Goal: Contribute content: Add original content to the website for others to see

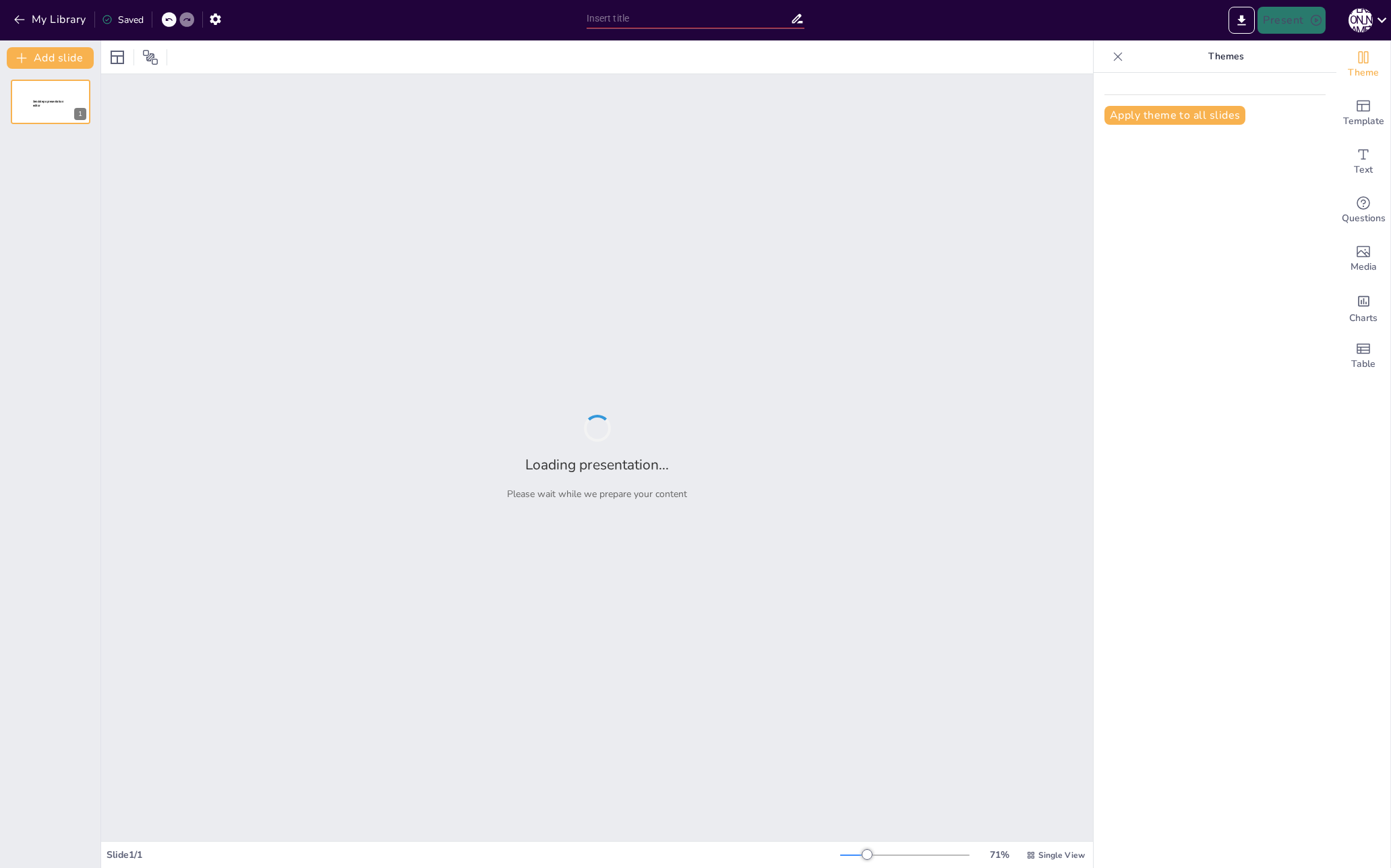
type input "The Building Blocks of Quantitative Research Methodology"
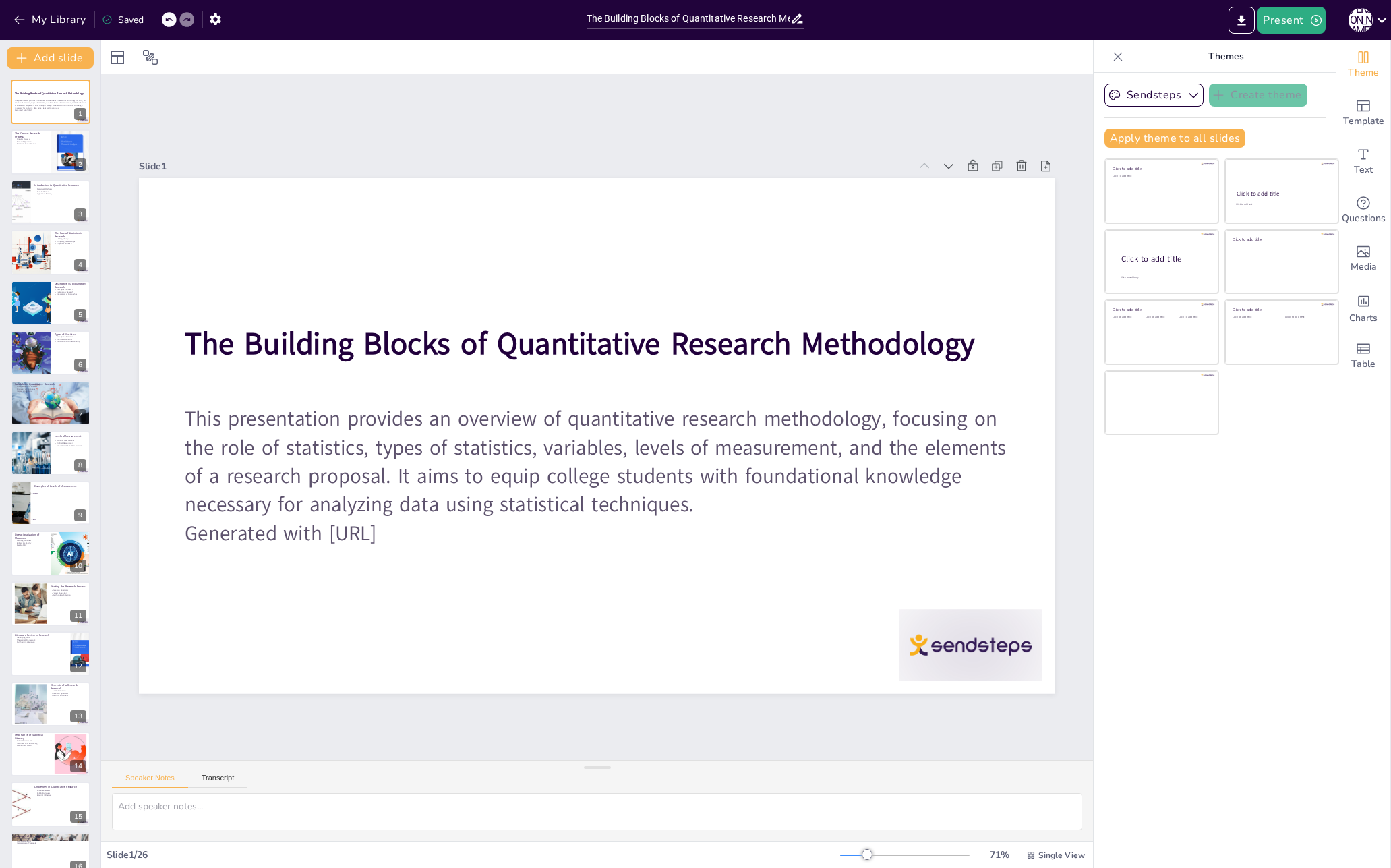
checkbox input "true"
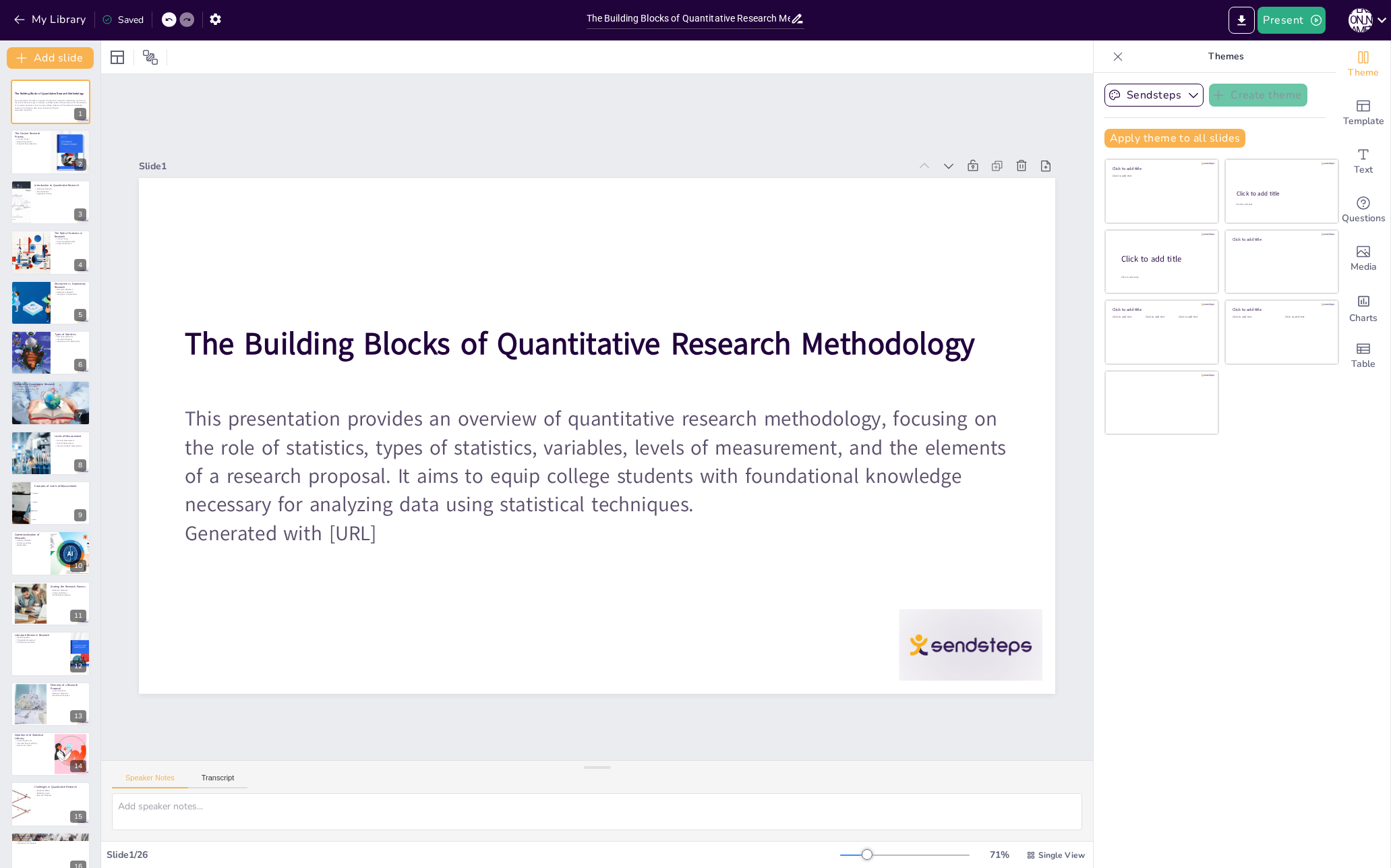
checkbox input "true"
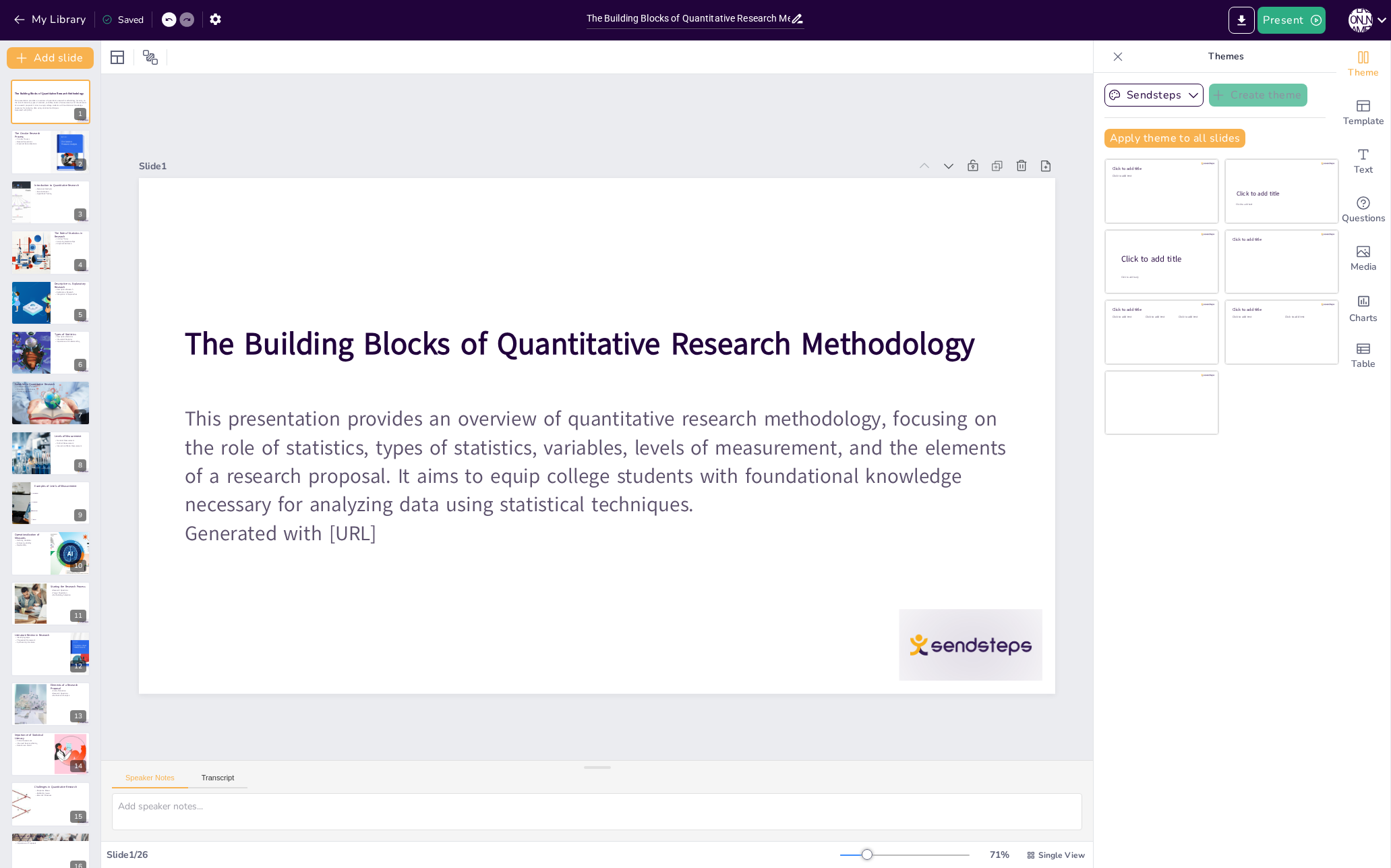
checkbox input "true"
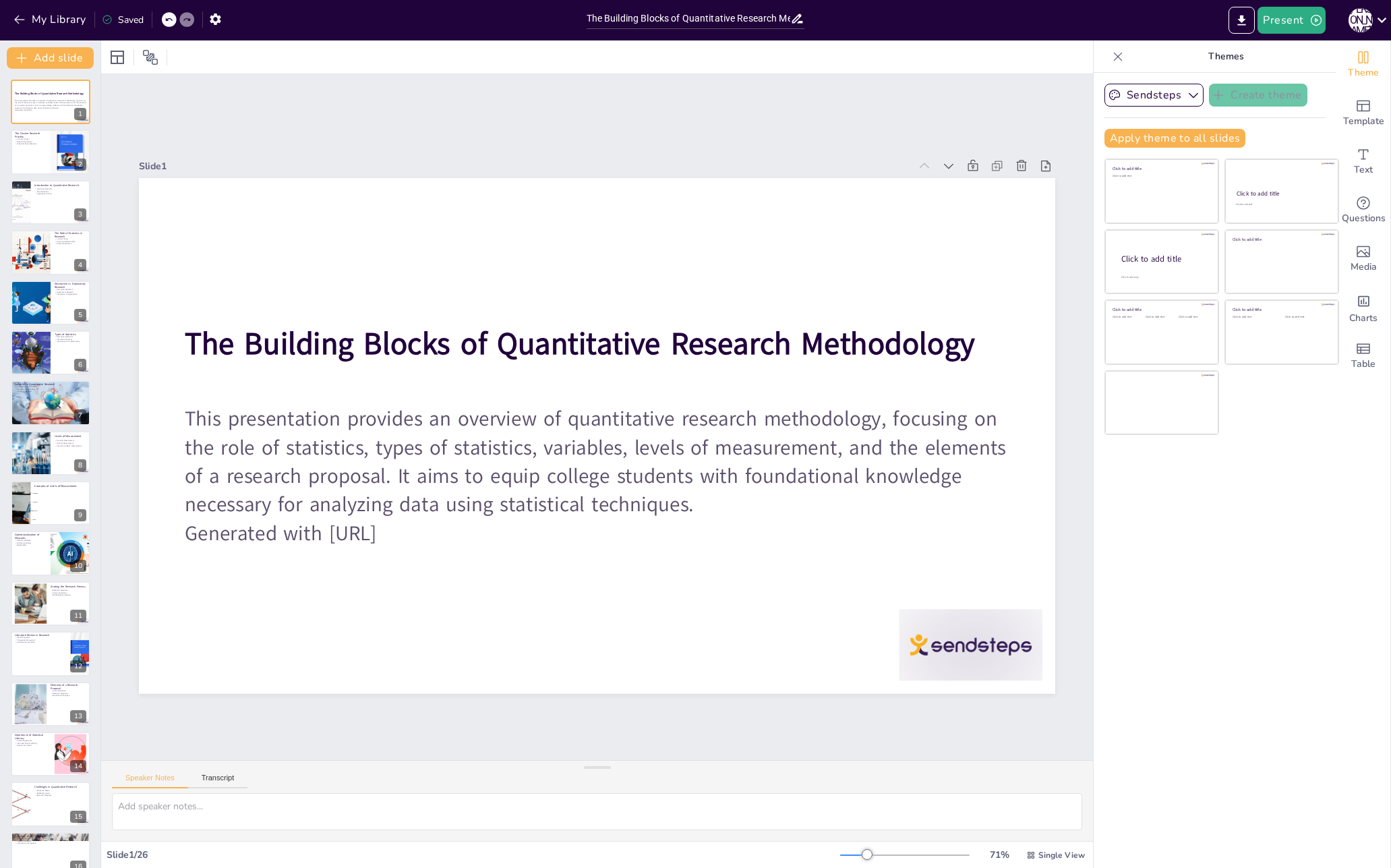
checkbox input "true"
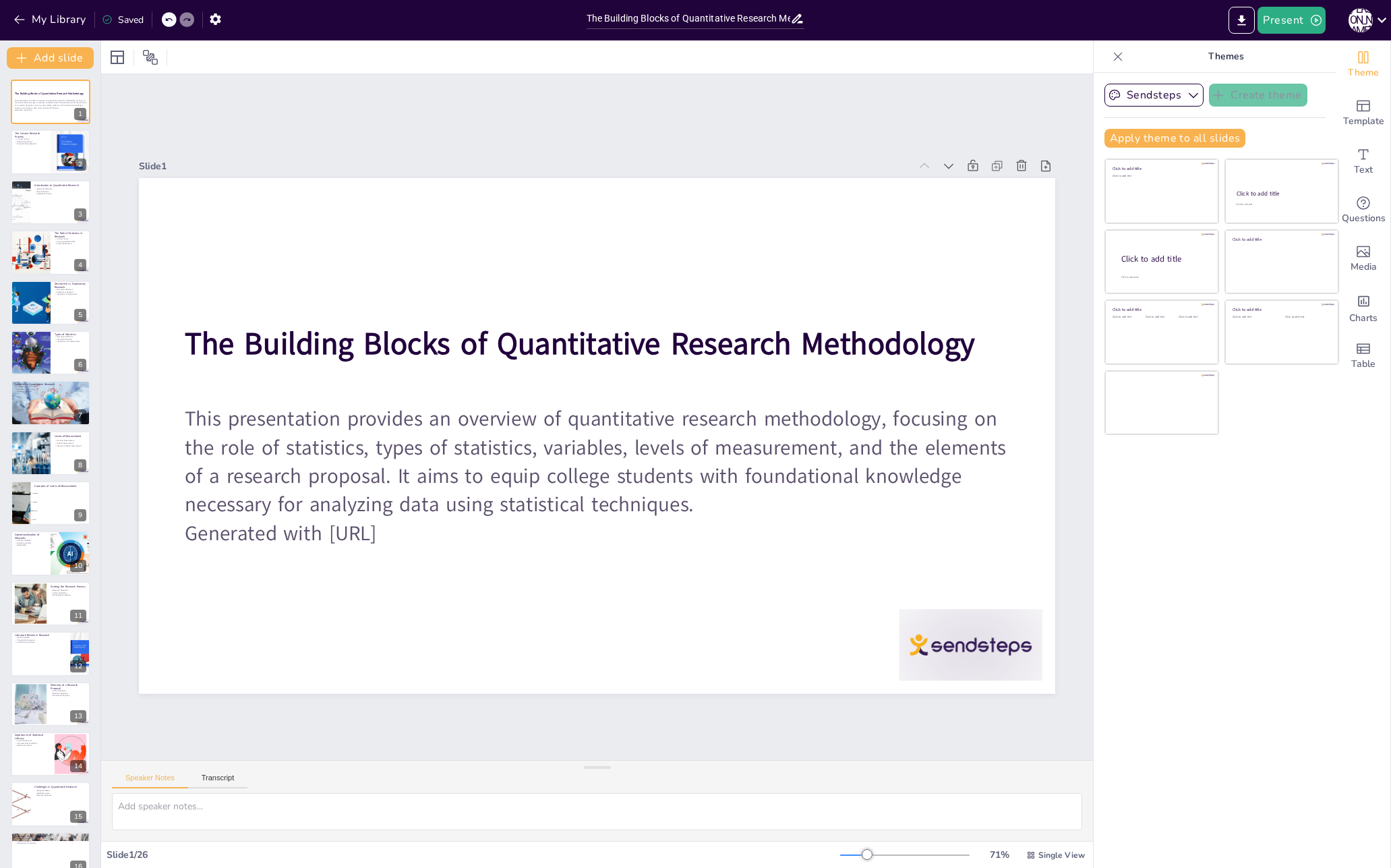
checkbox input "true"
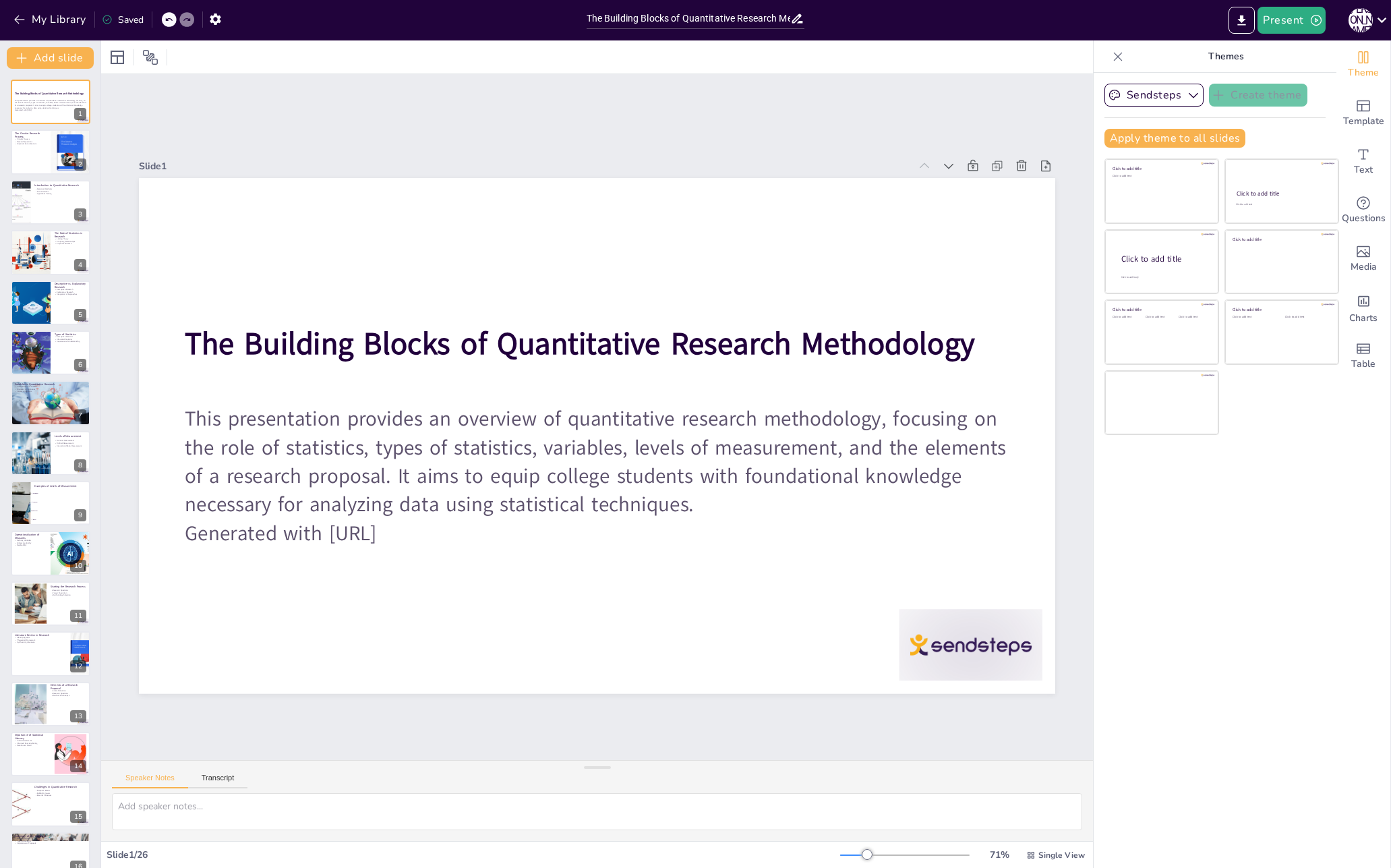
checkbox input "true"
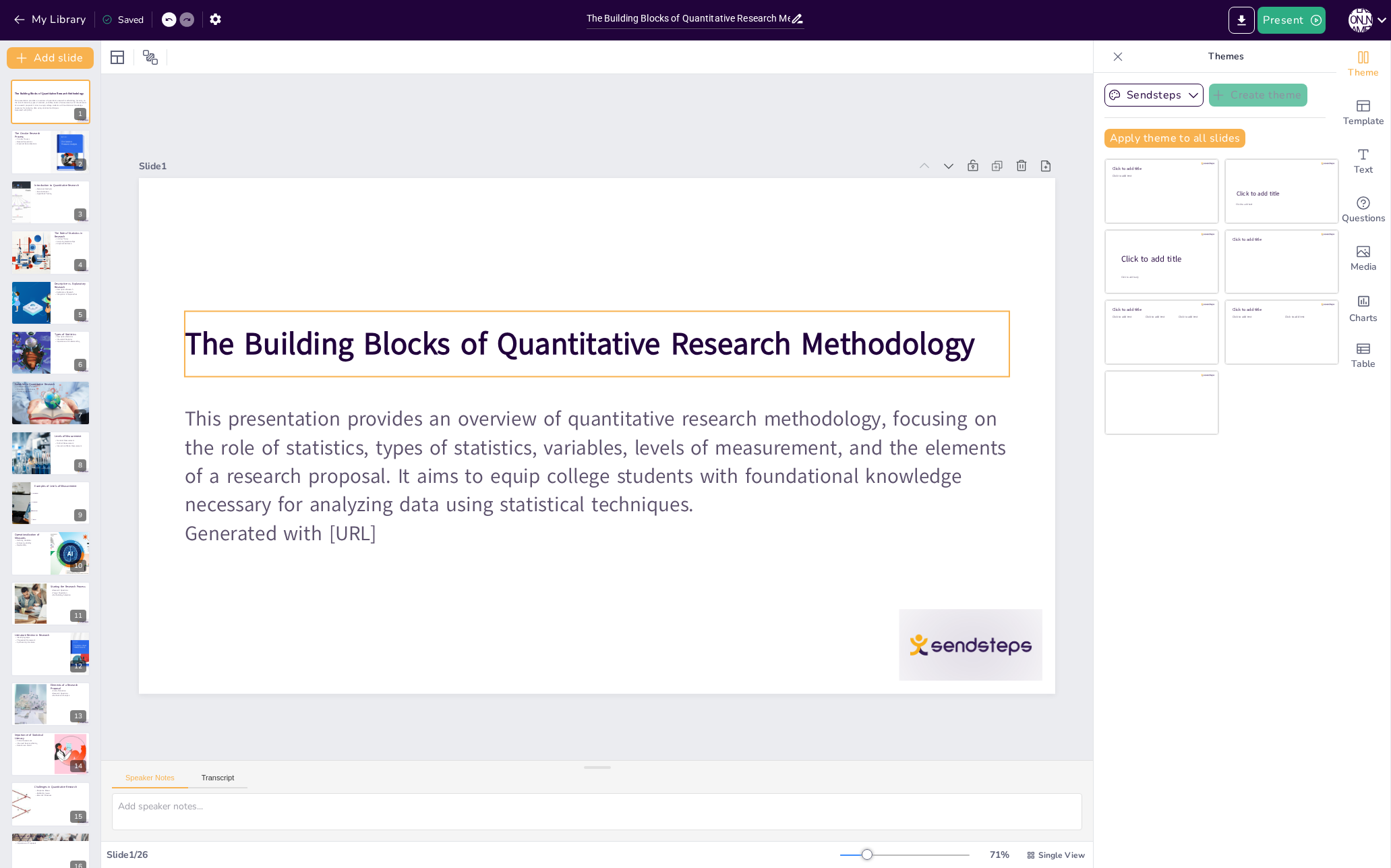
checkbox input "true"
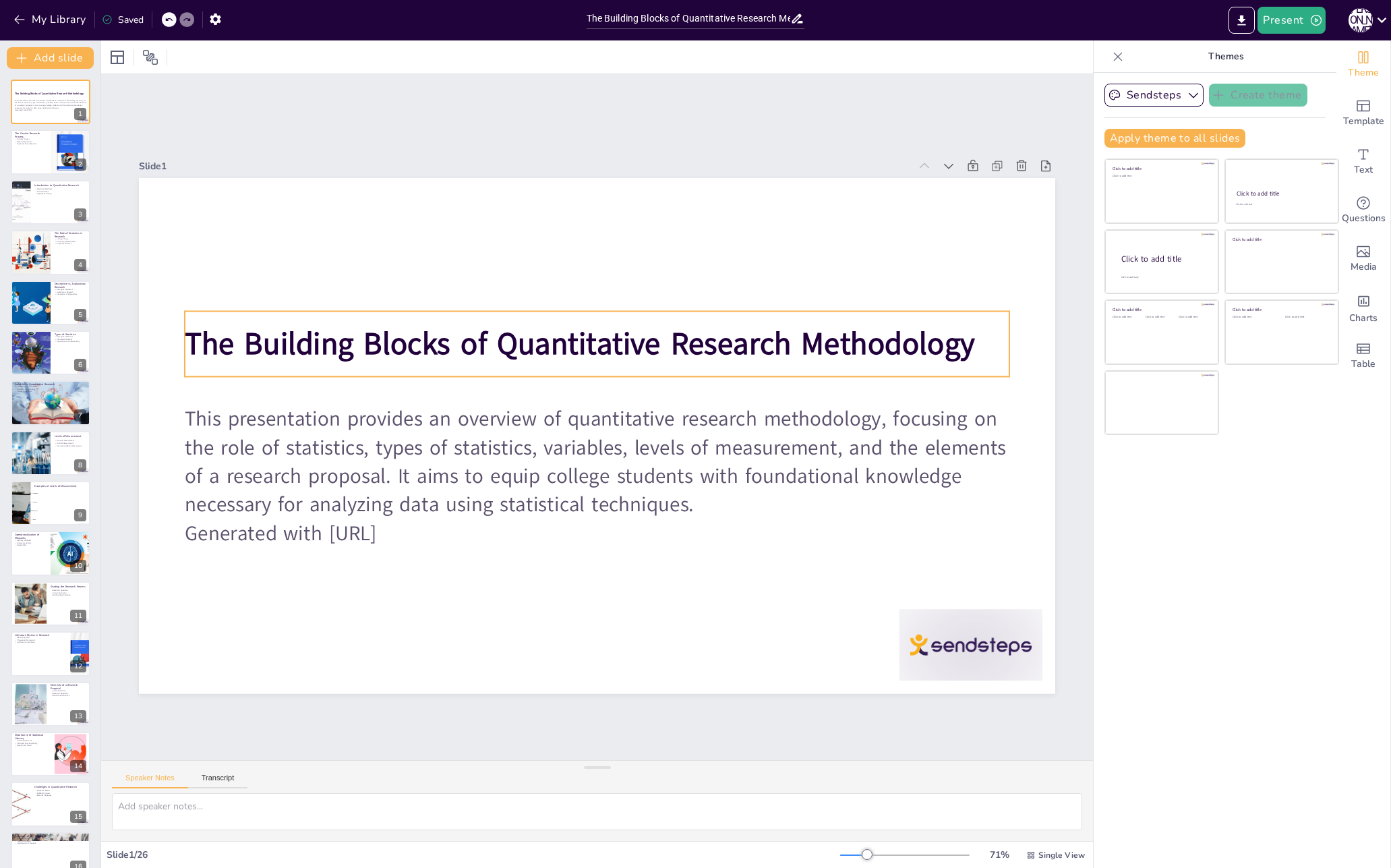
checkbox input "true"
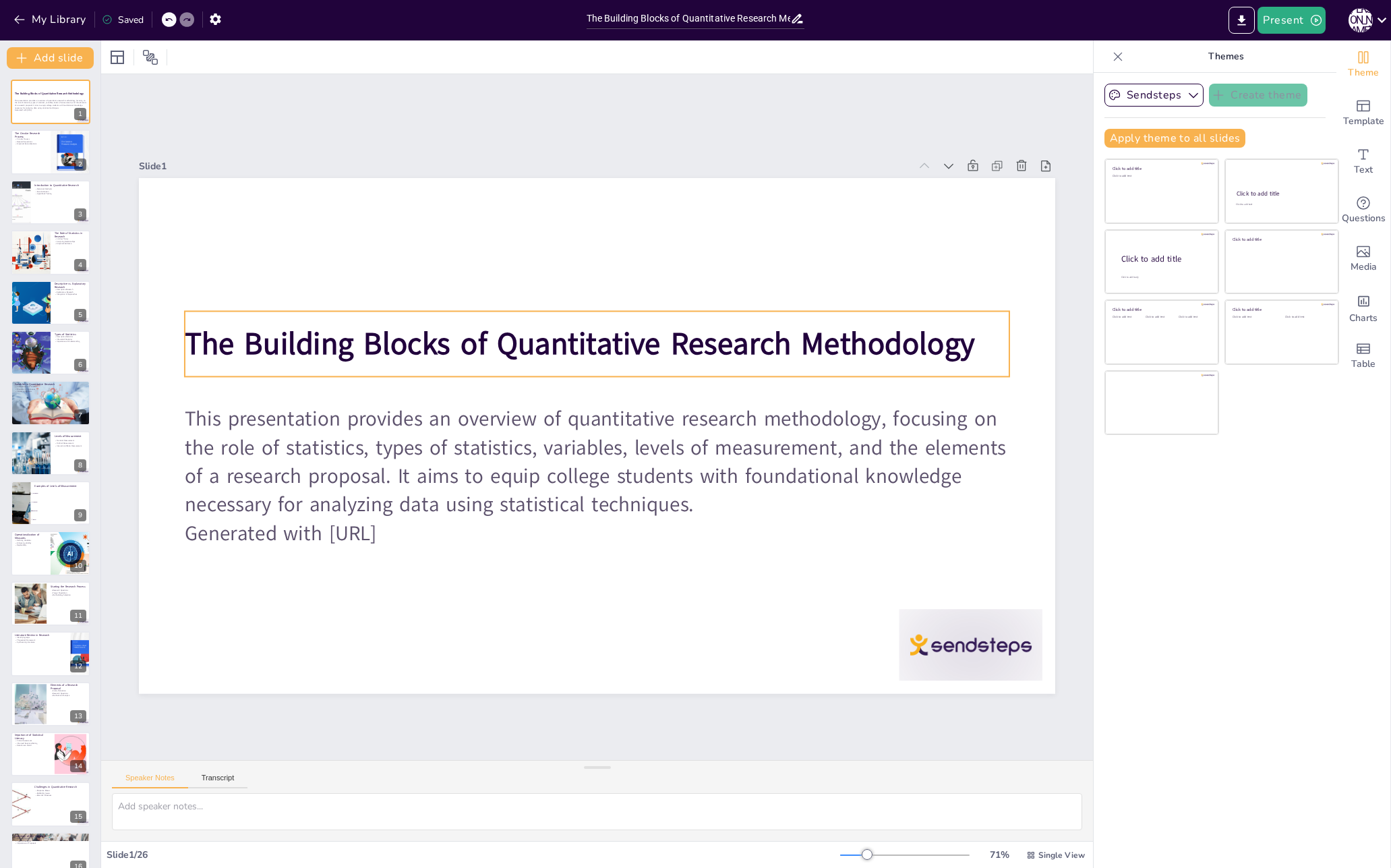
checkbox input "true"
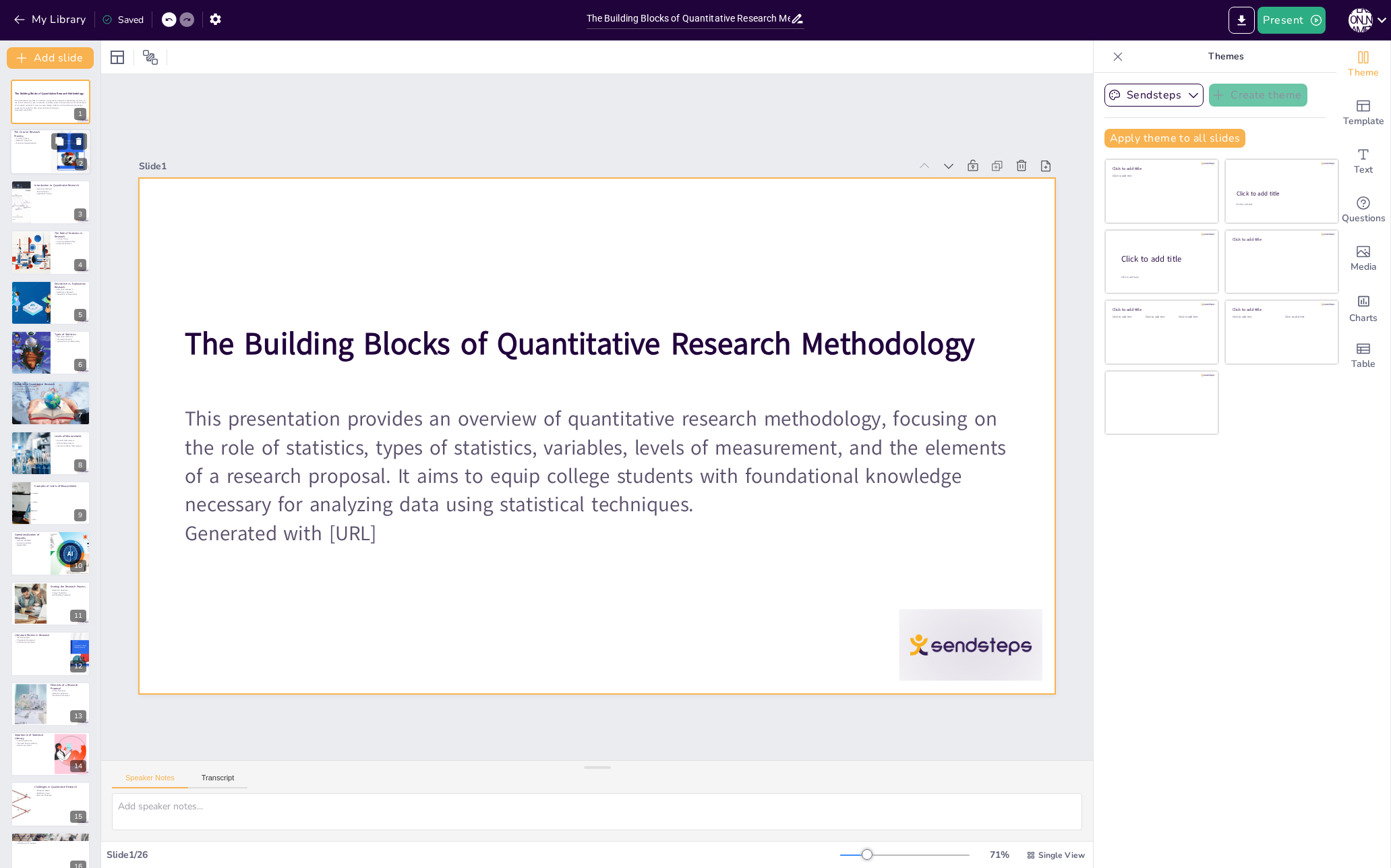
checkbox input "true"
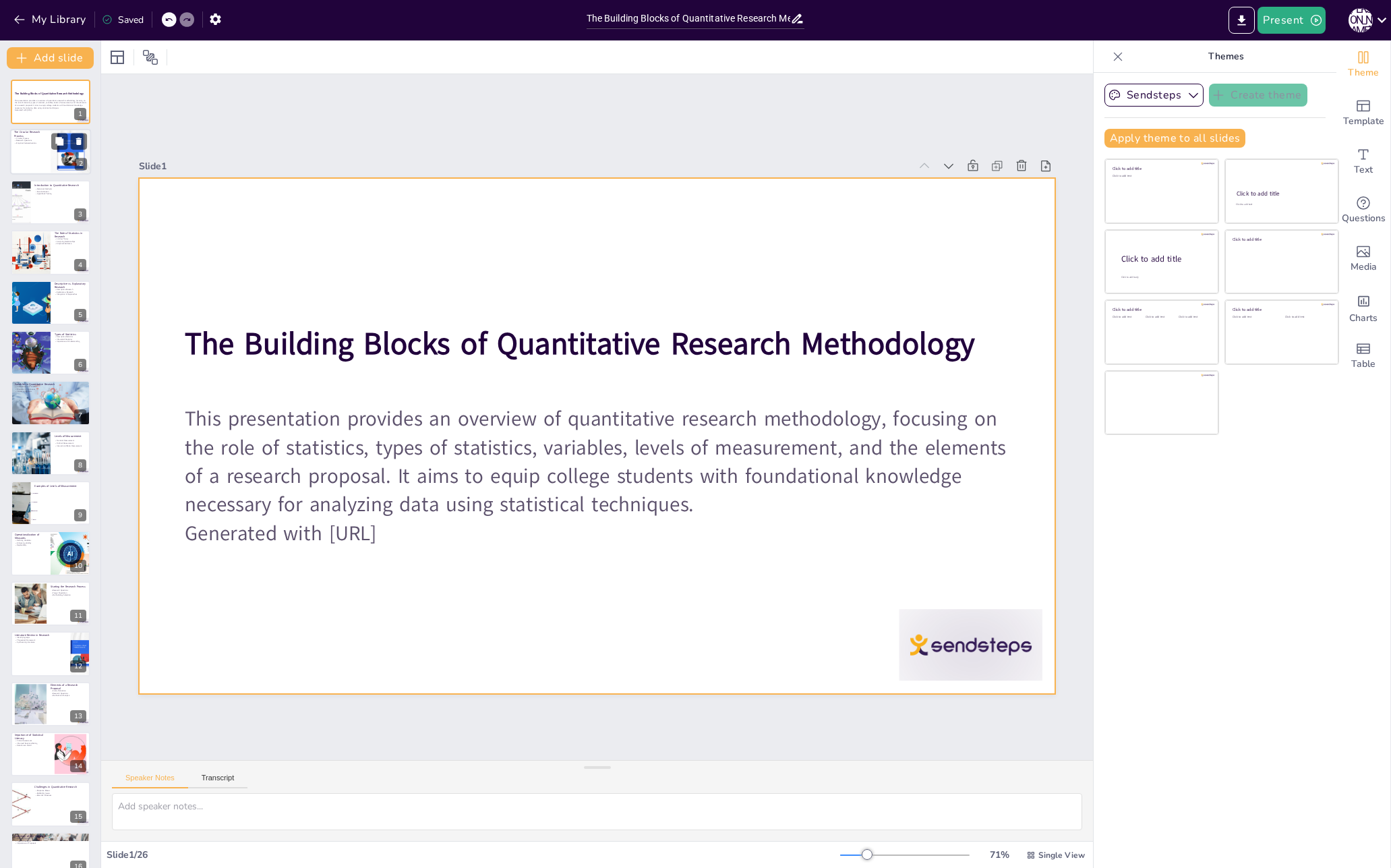
checkbox input "true"
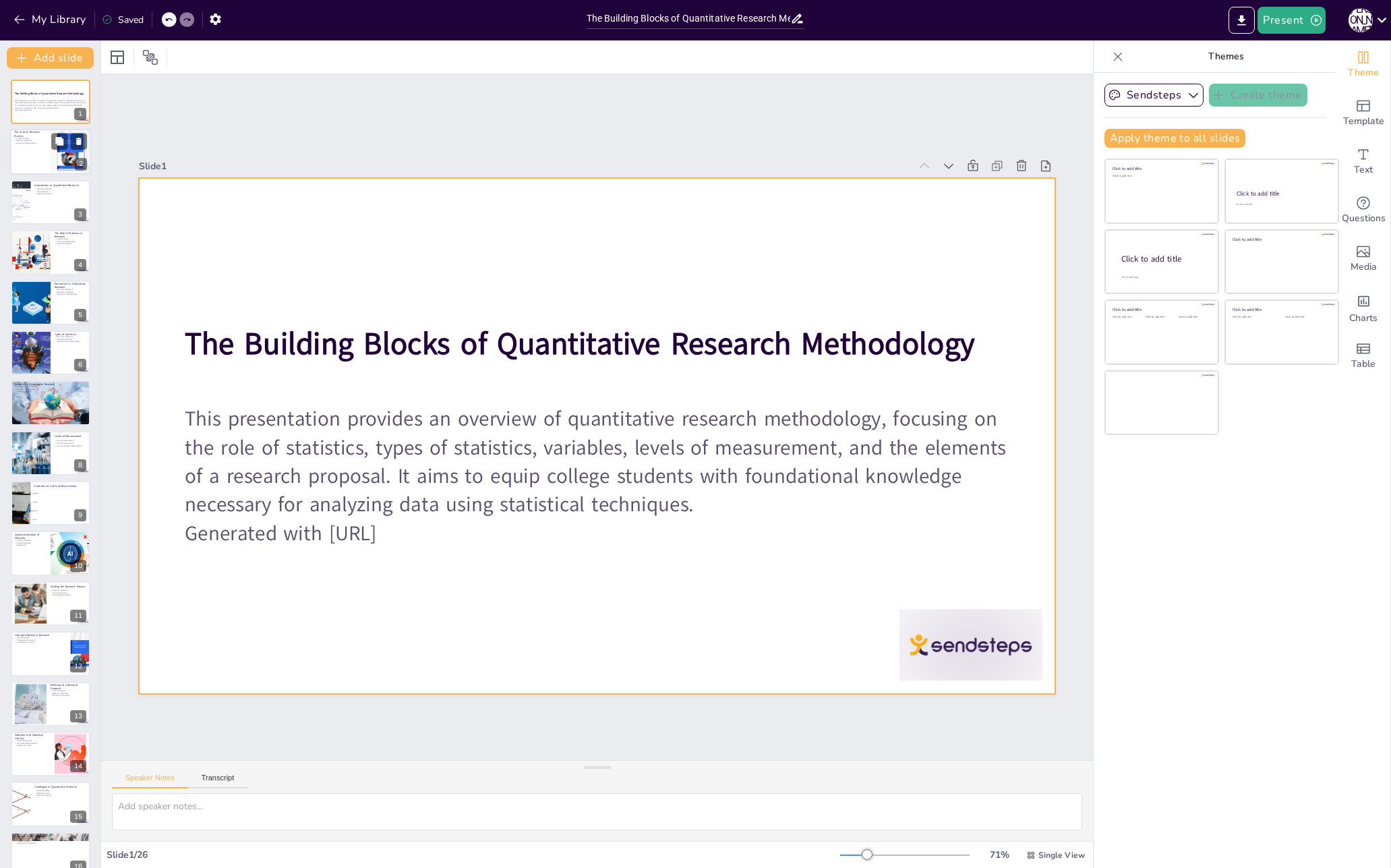
checkbox input "true"
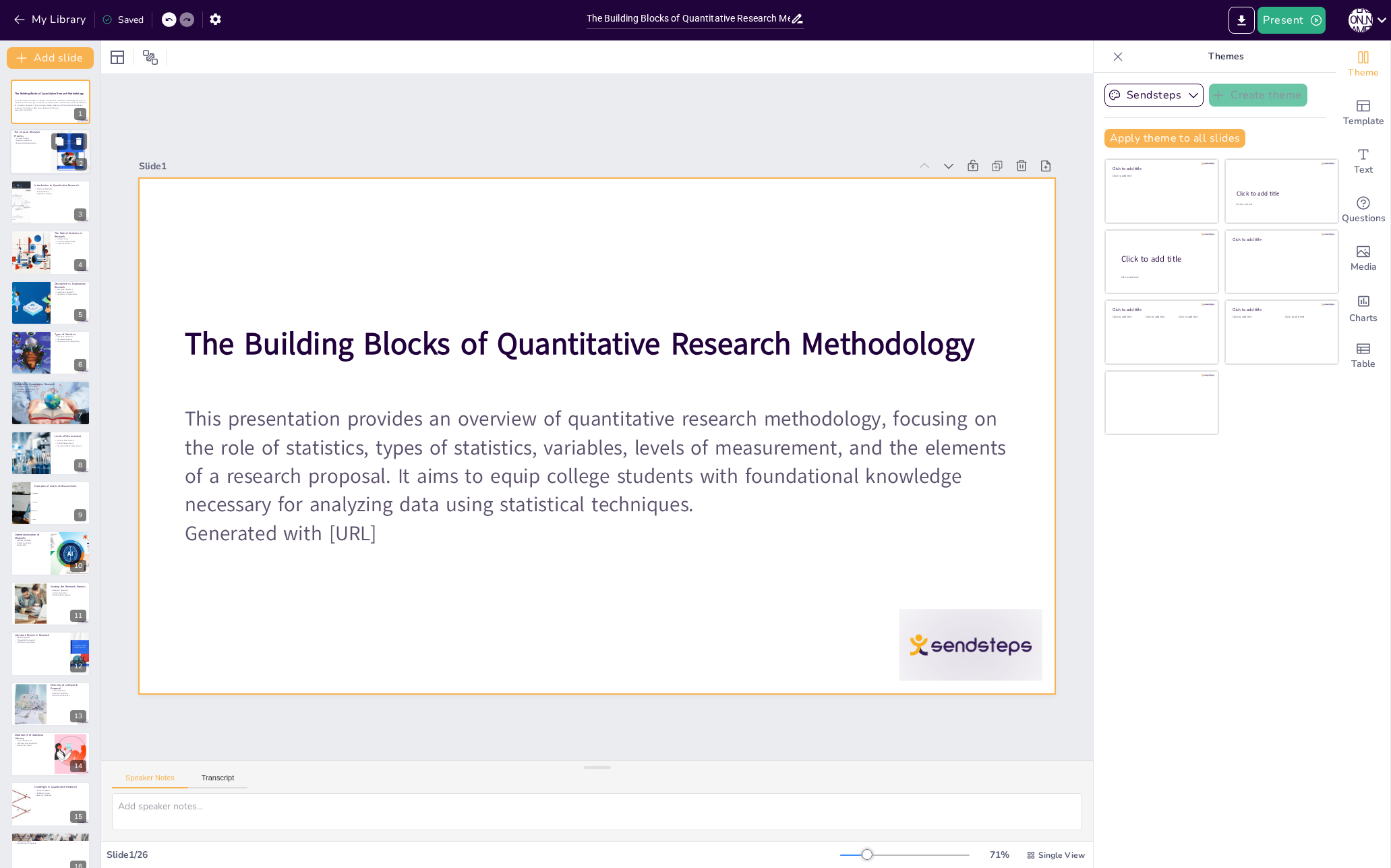
checkbox input "true"
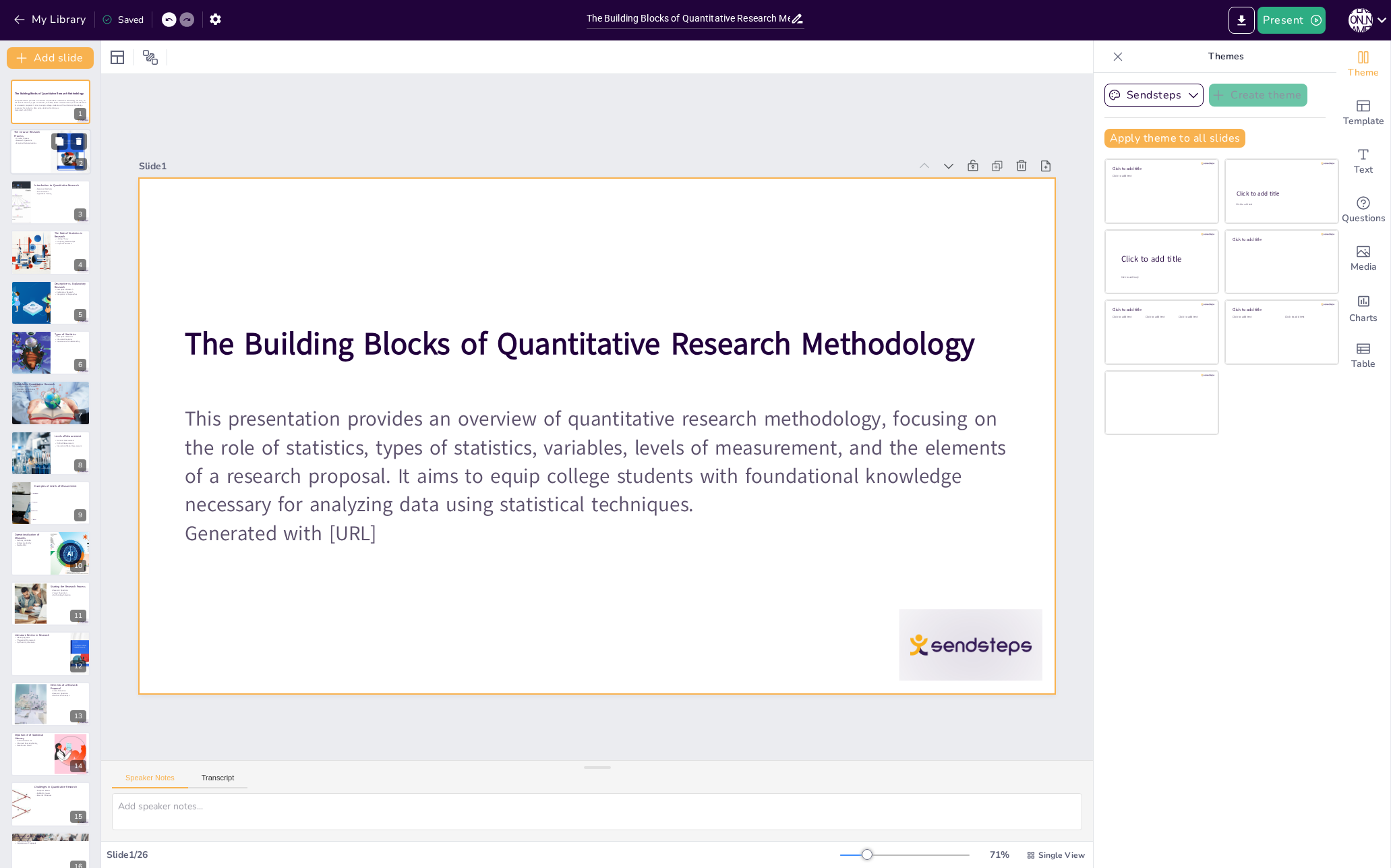
checkbox input "true"
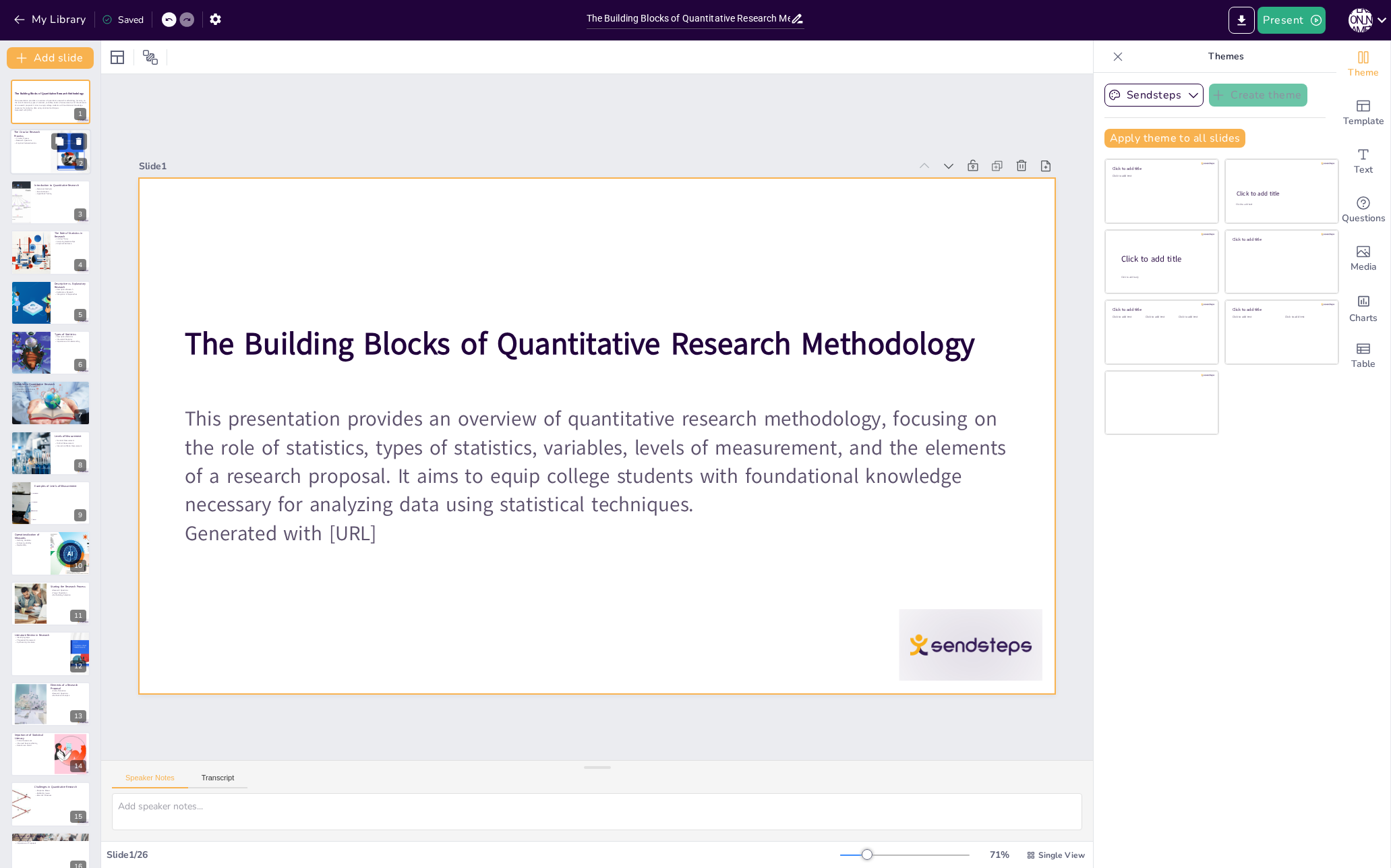
checkbox input "true"
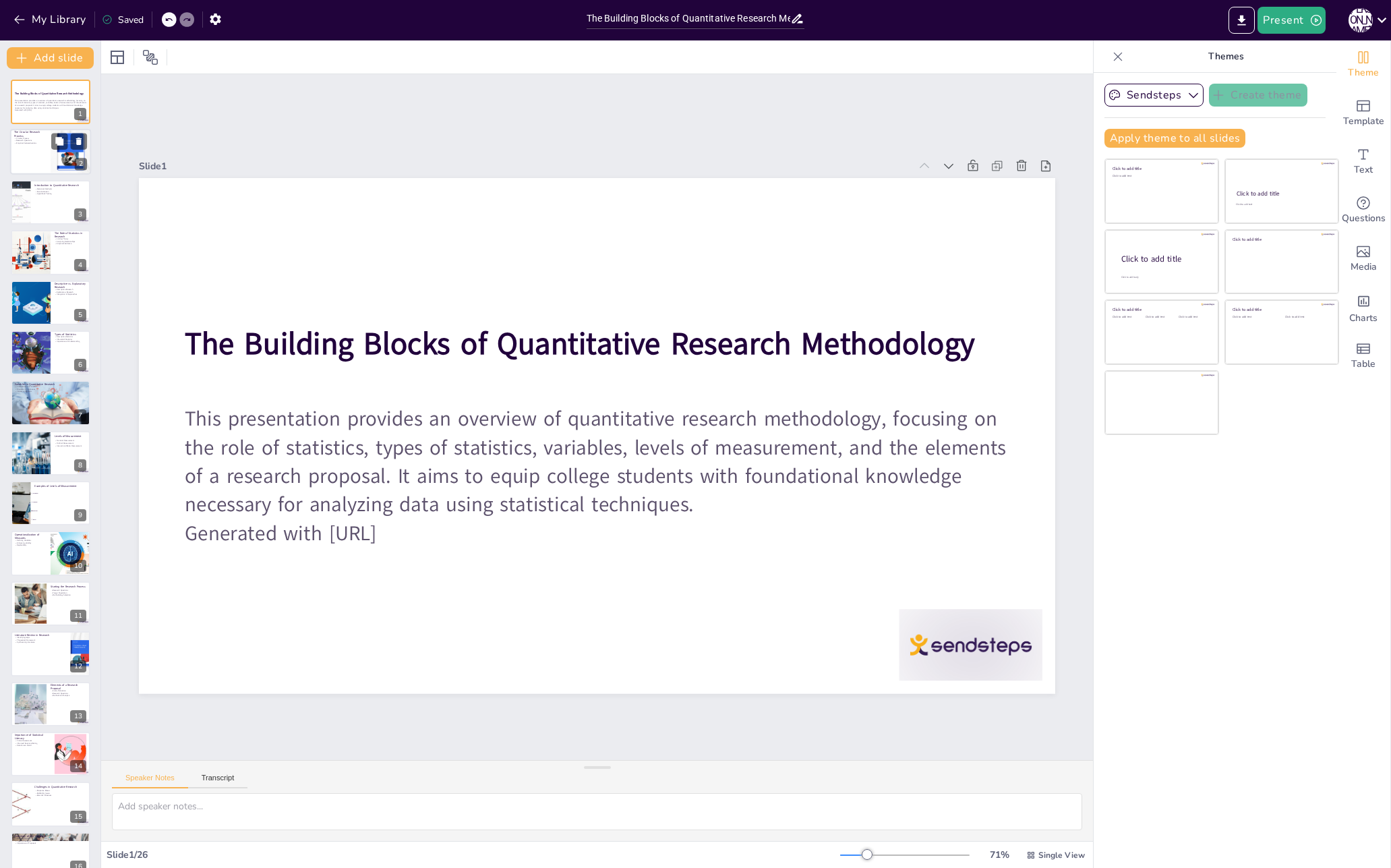
checkbox input "true"
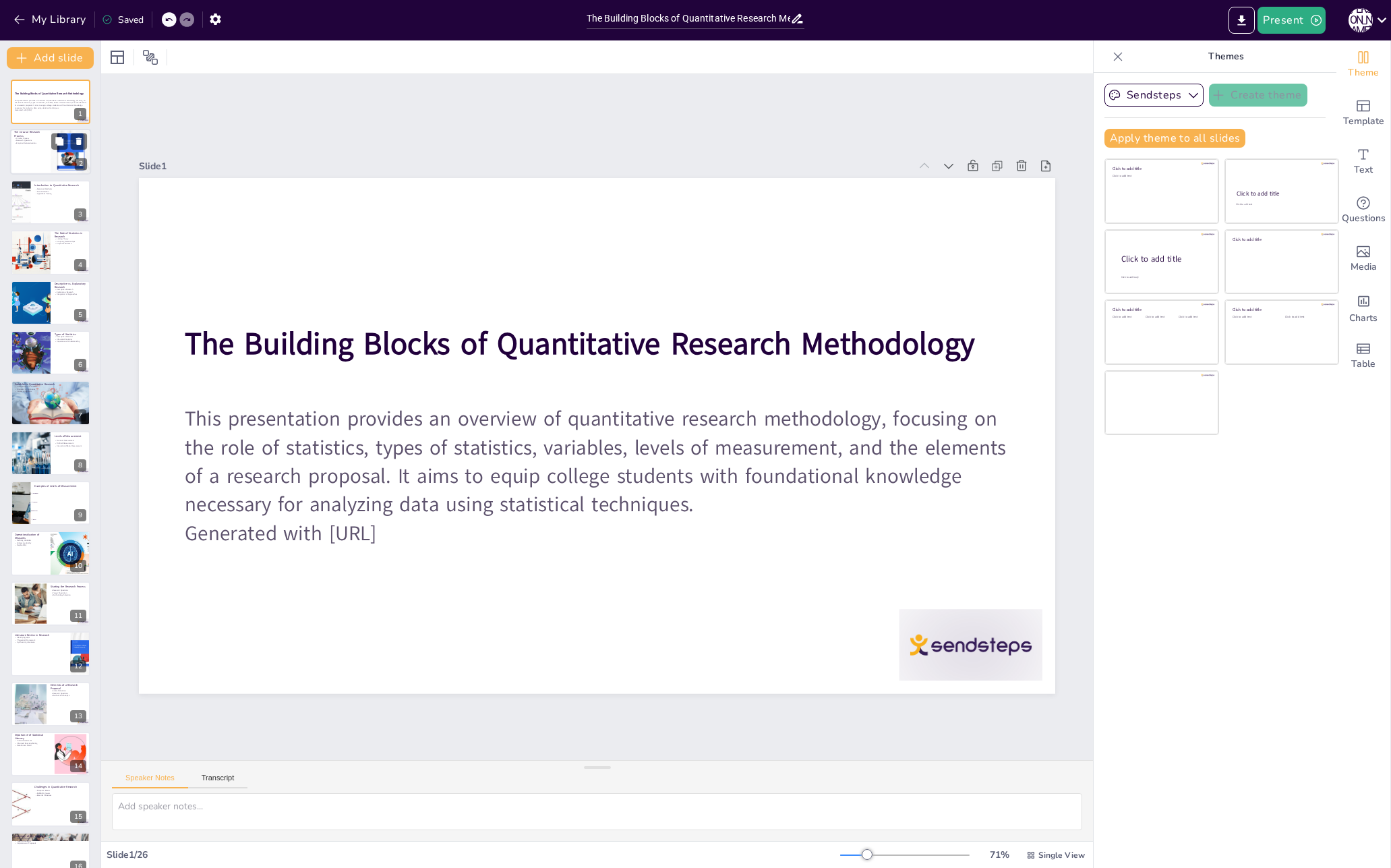
checkbox input "true"
click at [36, 153] on div at bounding box center [50, 152] width 81 height 46
type textarea "The circular process of research emphasizes the dynamic nature of inquiry, wher…"
checkbox input "true"
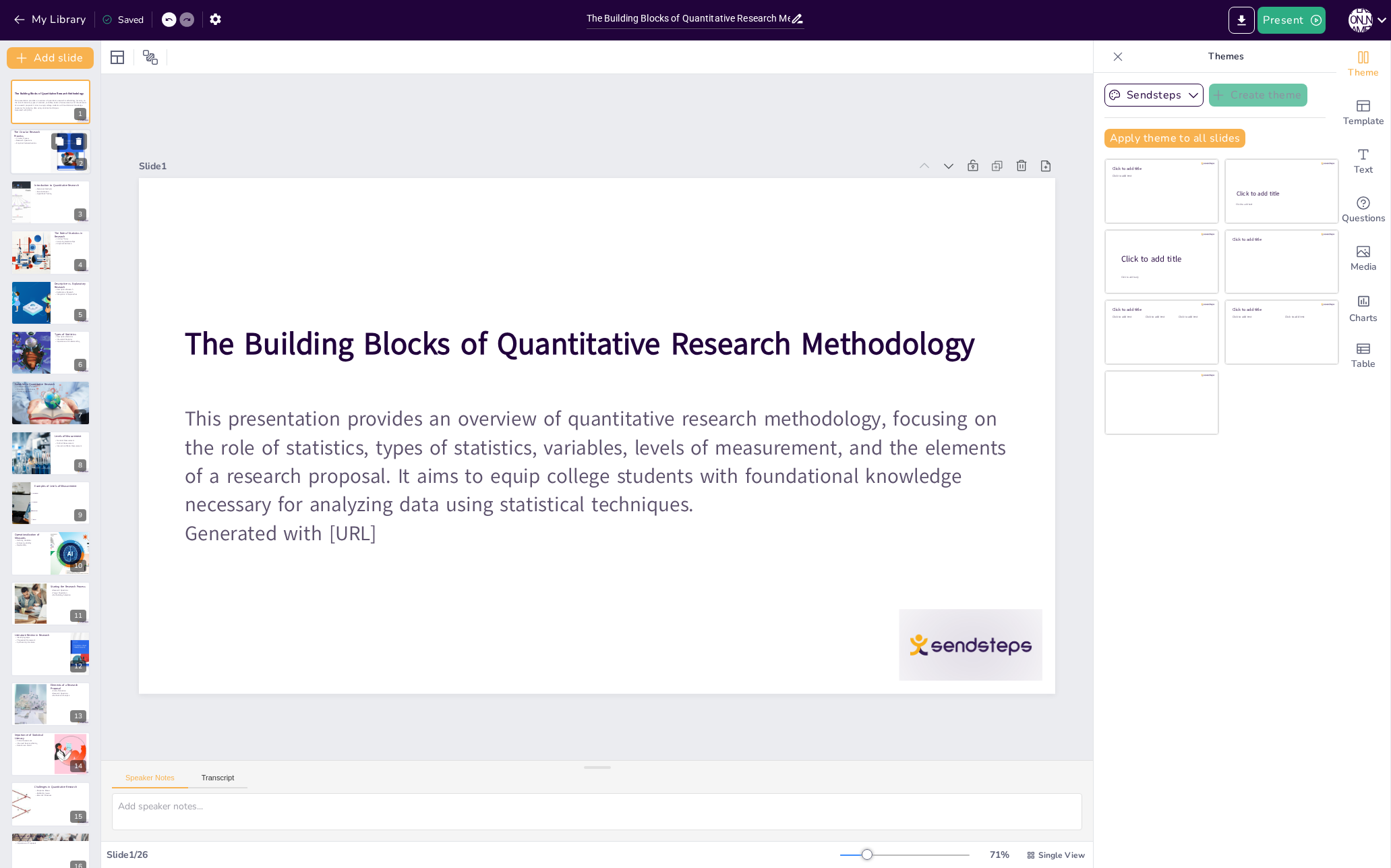
checkbox input "true"
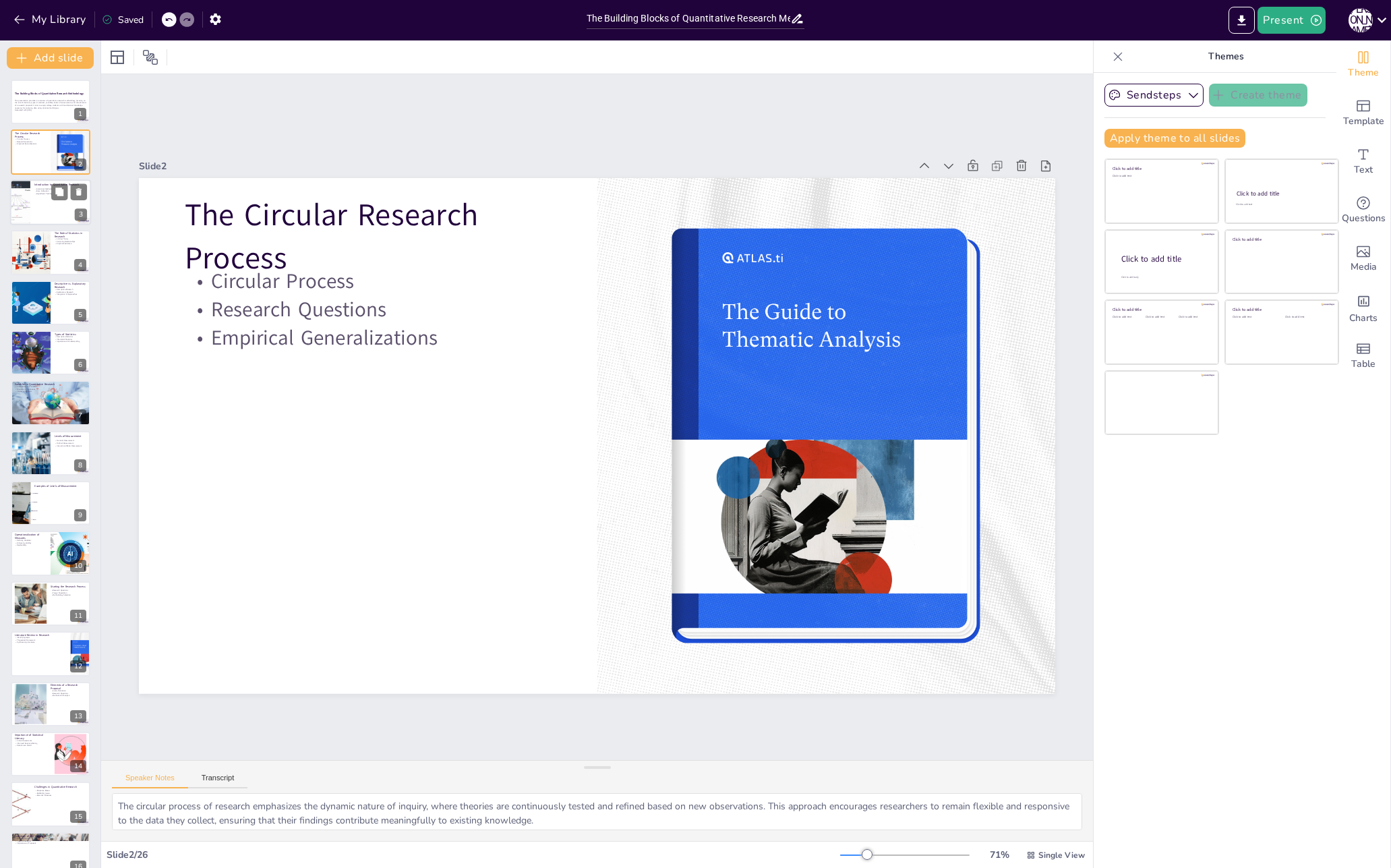
checkbox input "true"
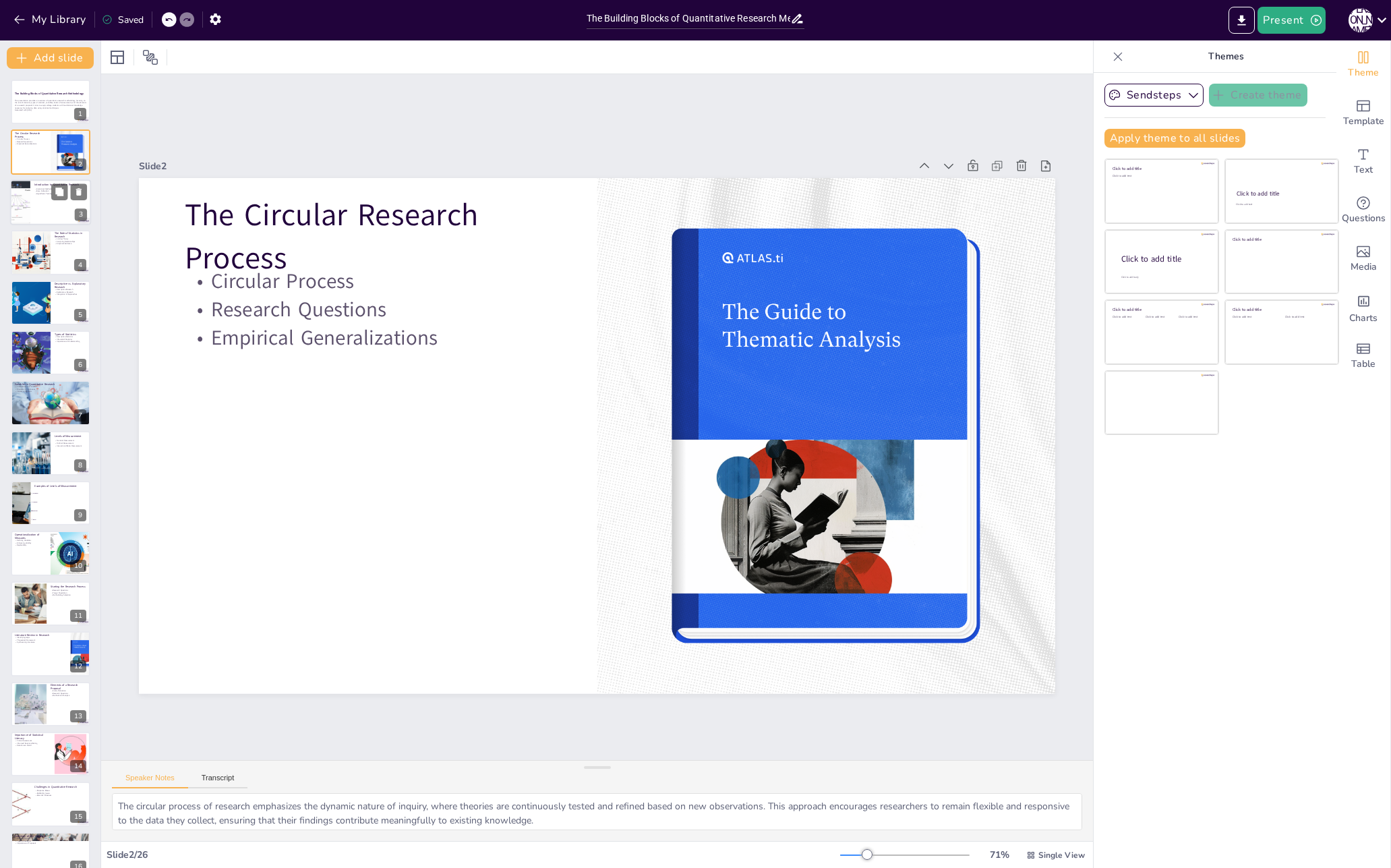
checkbox input "true"
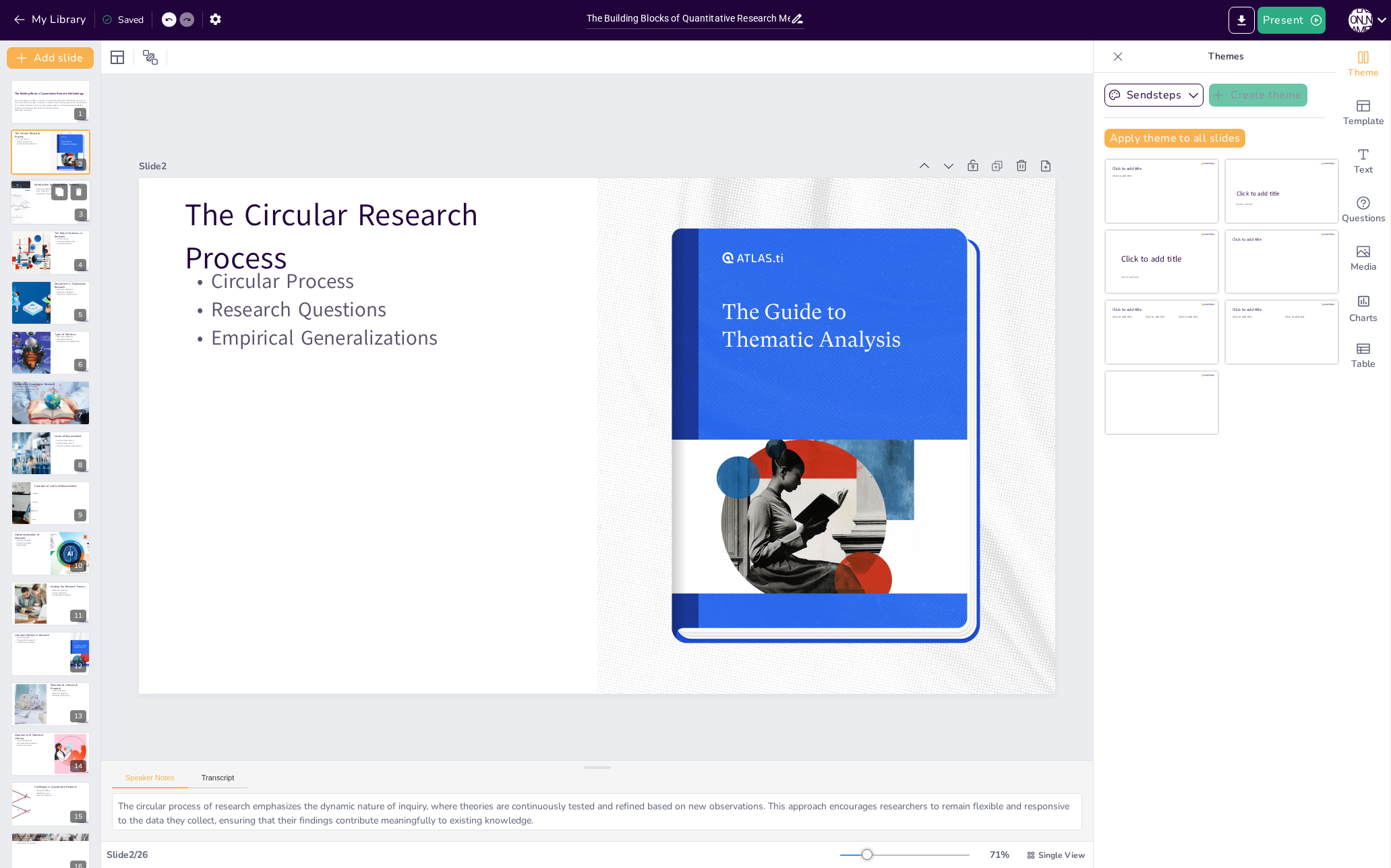
checkbox input "true"
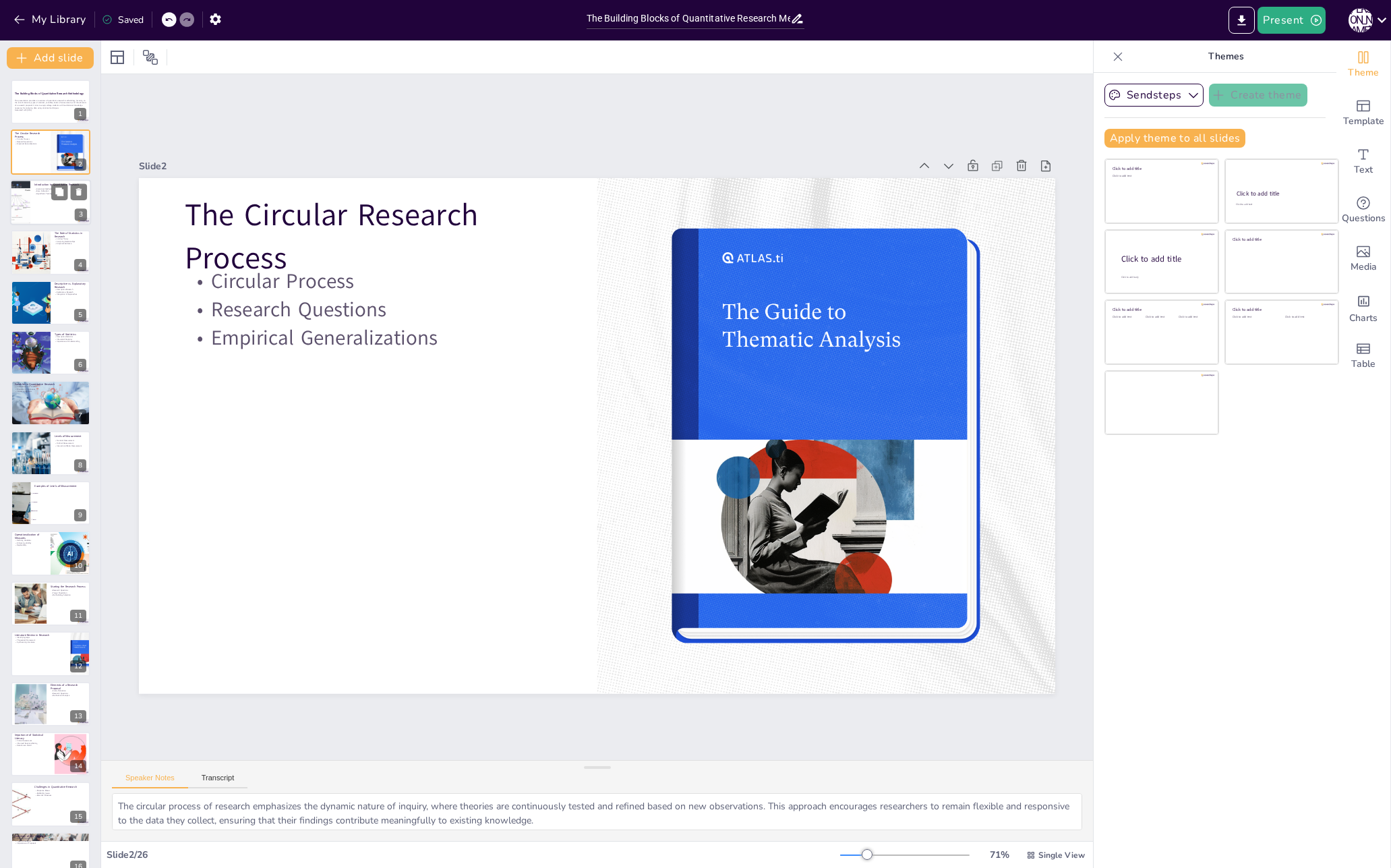
checkbox input "true"
click at [35, 202] on div at bounding box center [50, 202] width 81 height 46
type textarea "Statistical methods are the backbone of quantitative research, providing the to…"
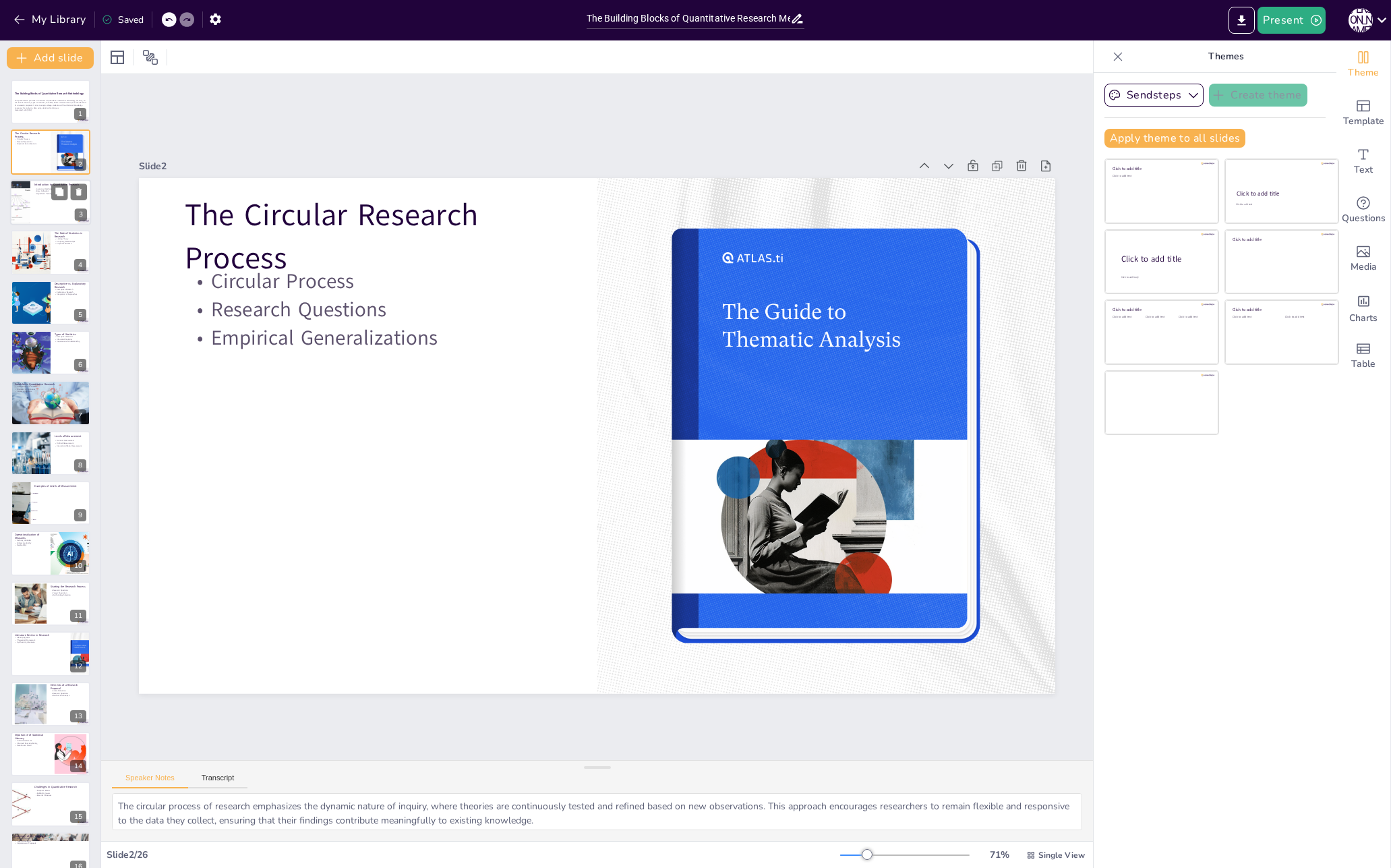
checkbox input "true"
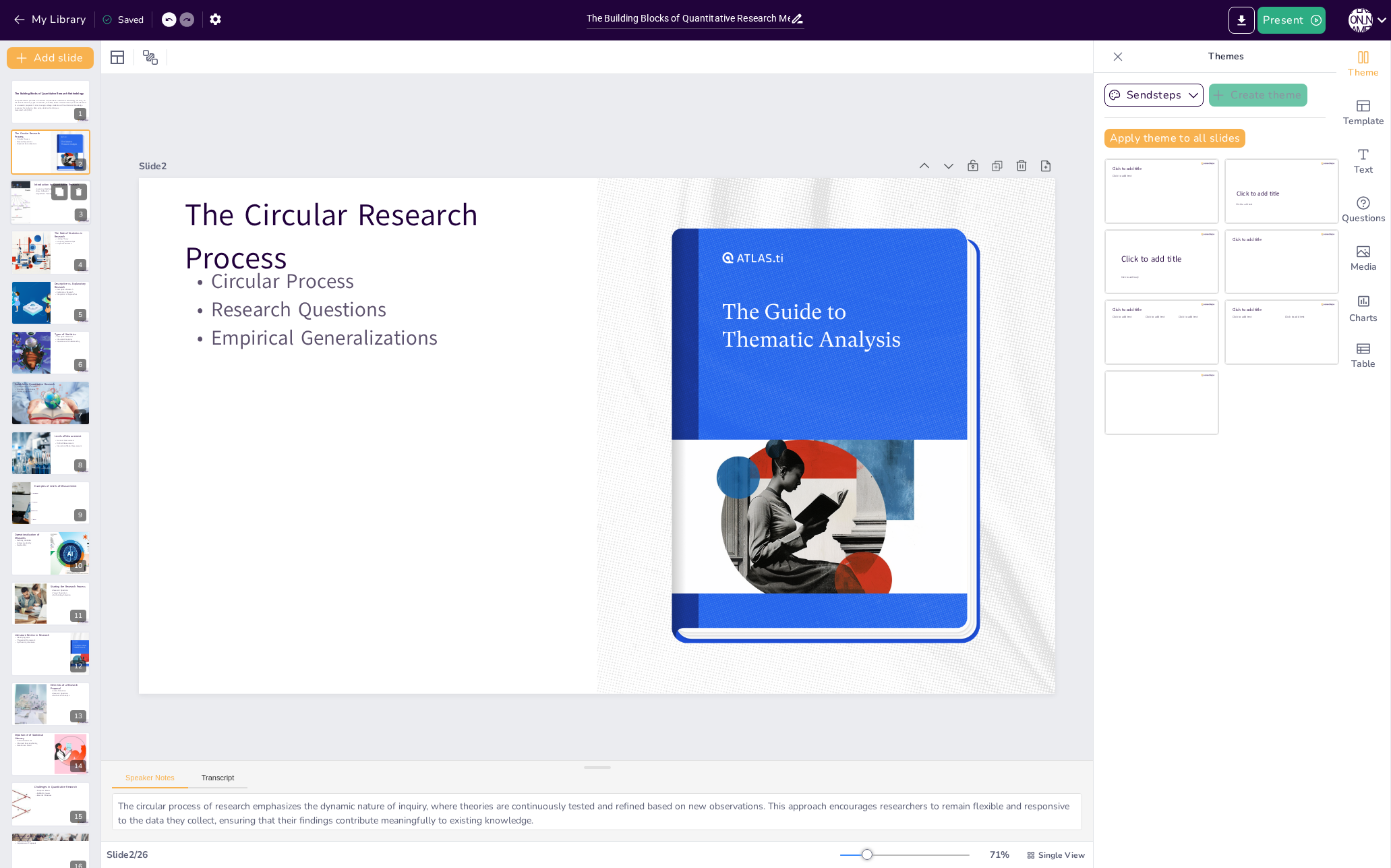
checkbox input "true"
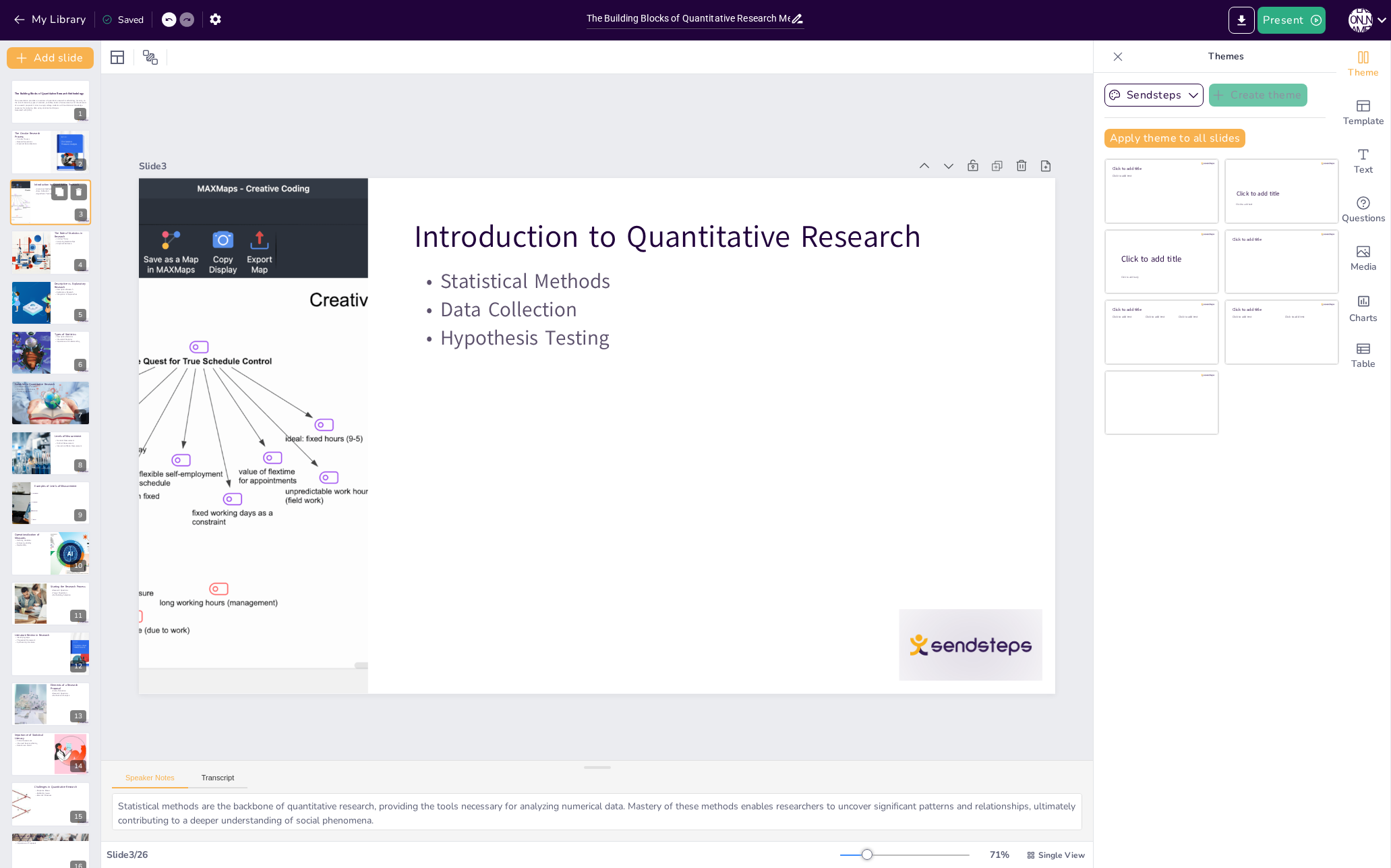
checkbox input "true"
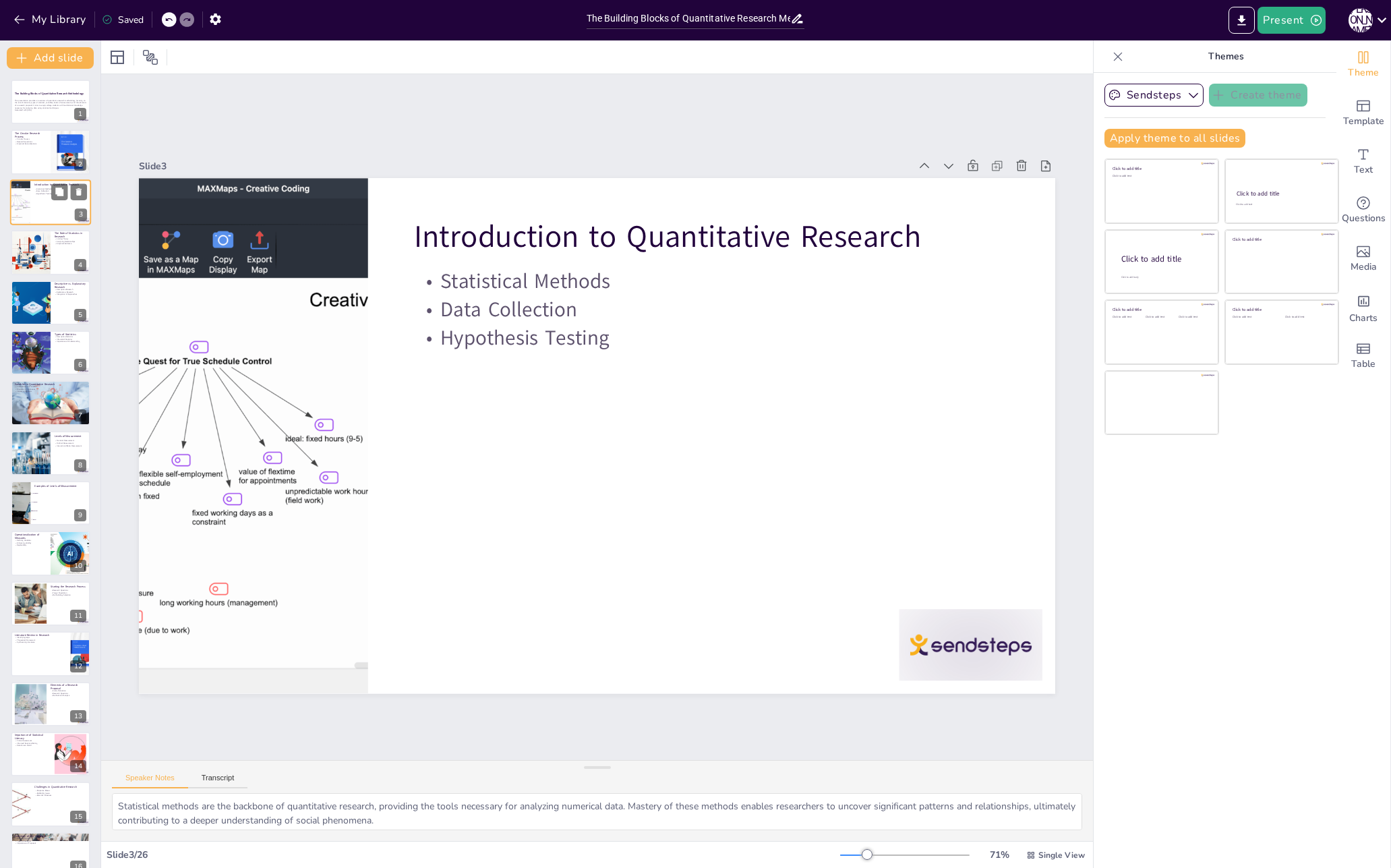
checkbox input "true"
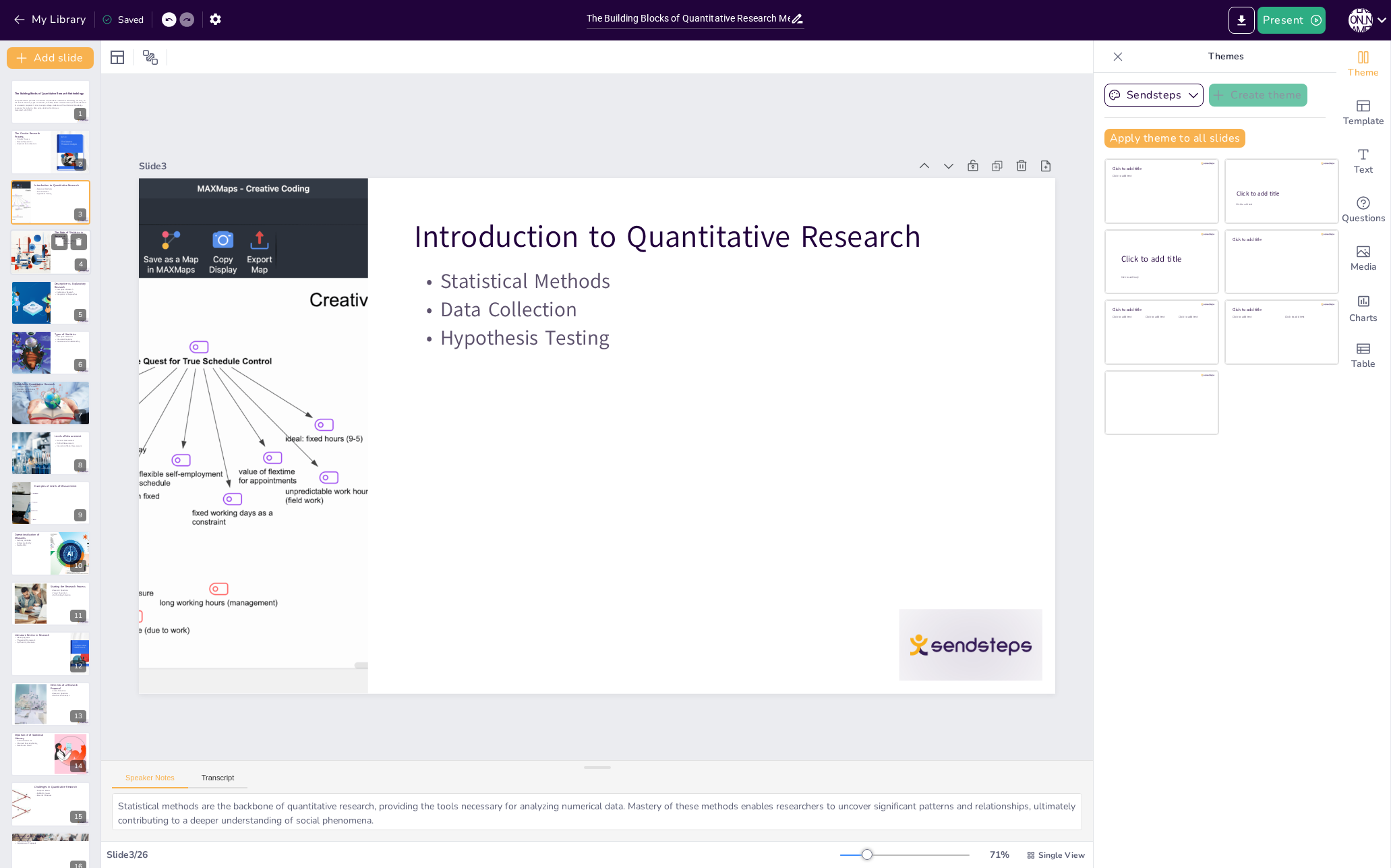
checkbox input "true"
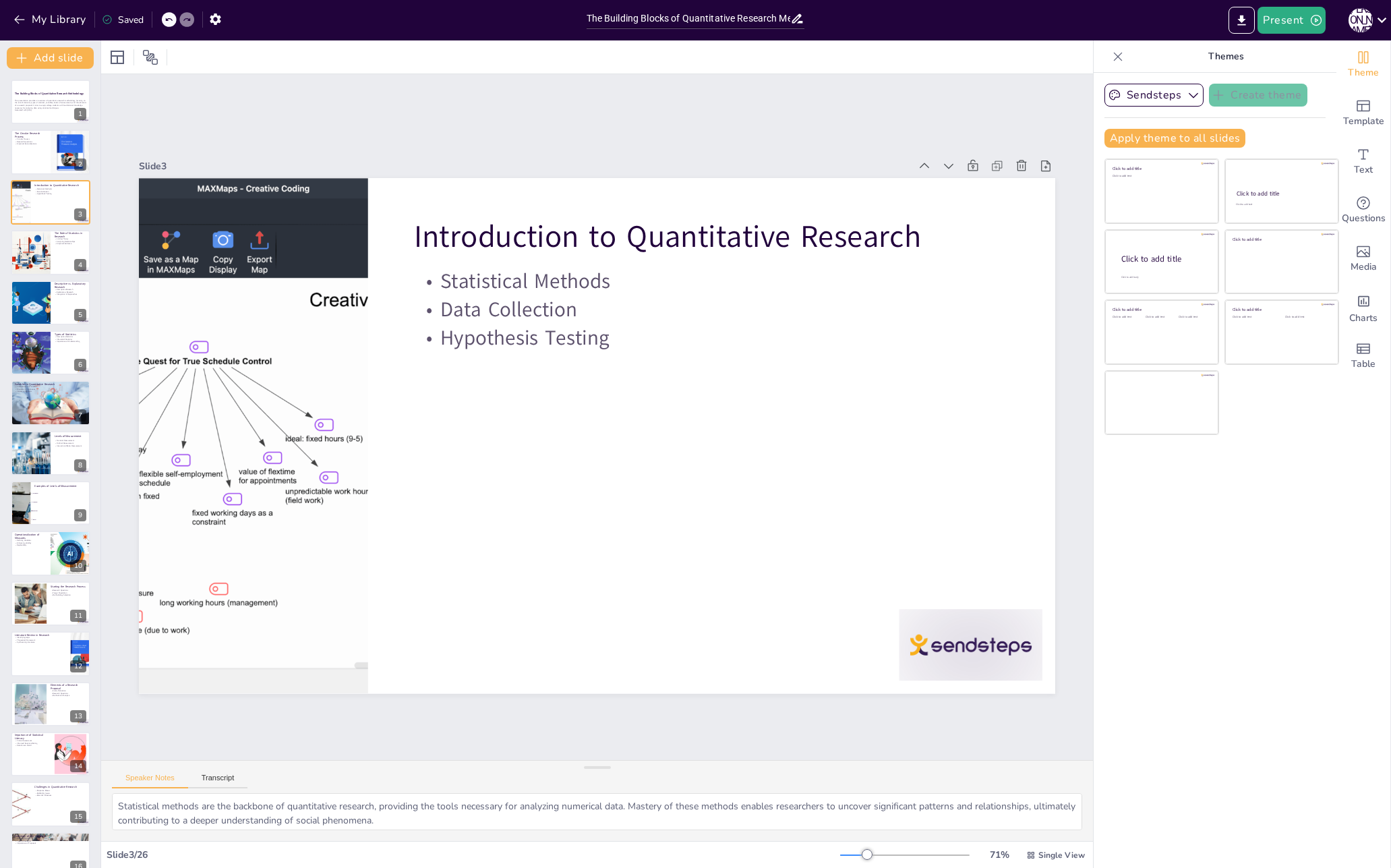
checkbox input "true"
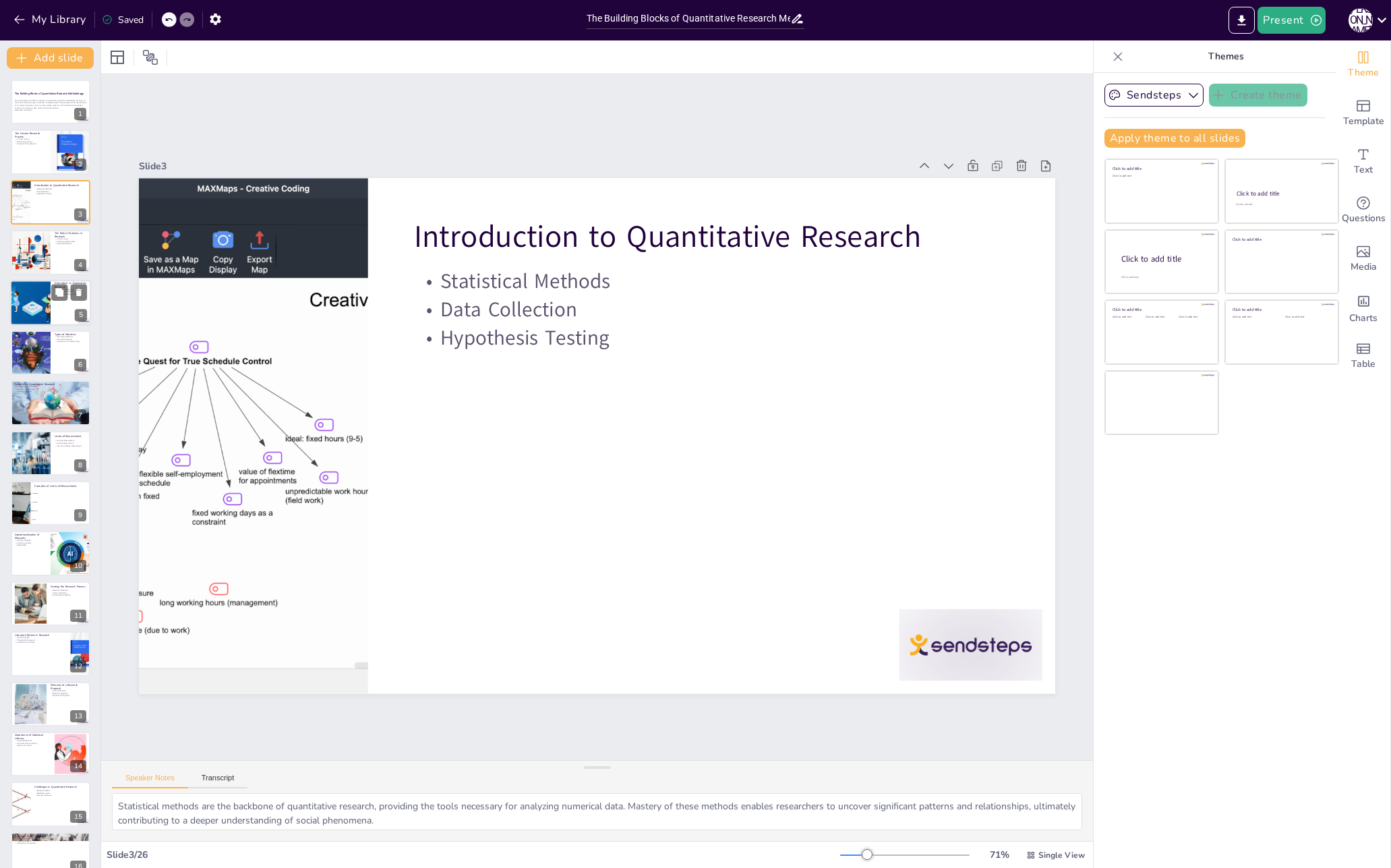
checkbox input "true"
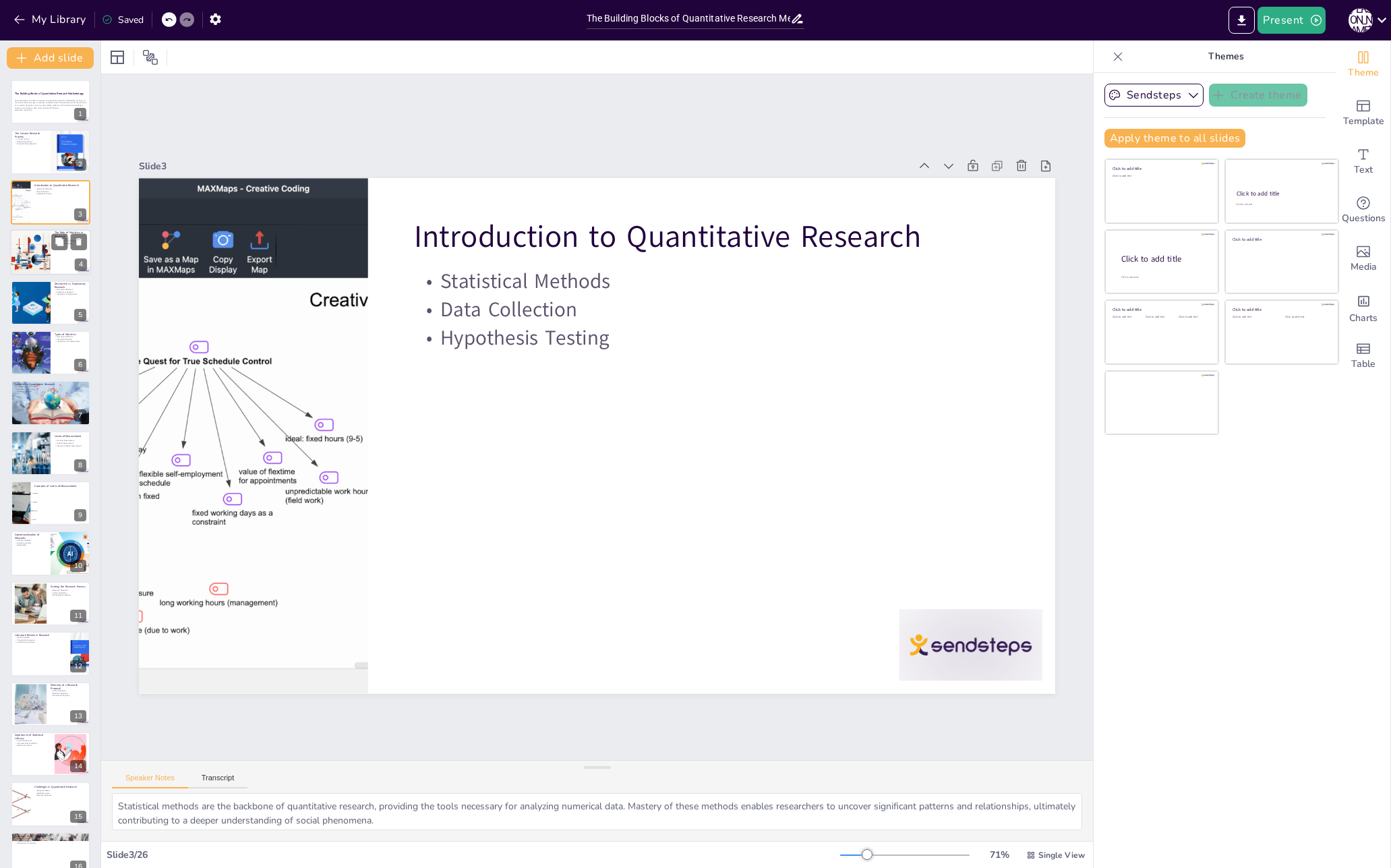
checkbox input "true"
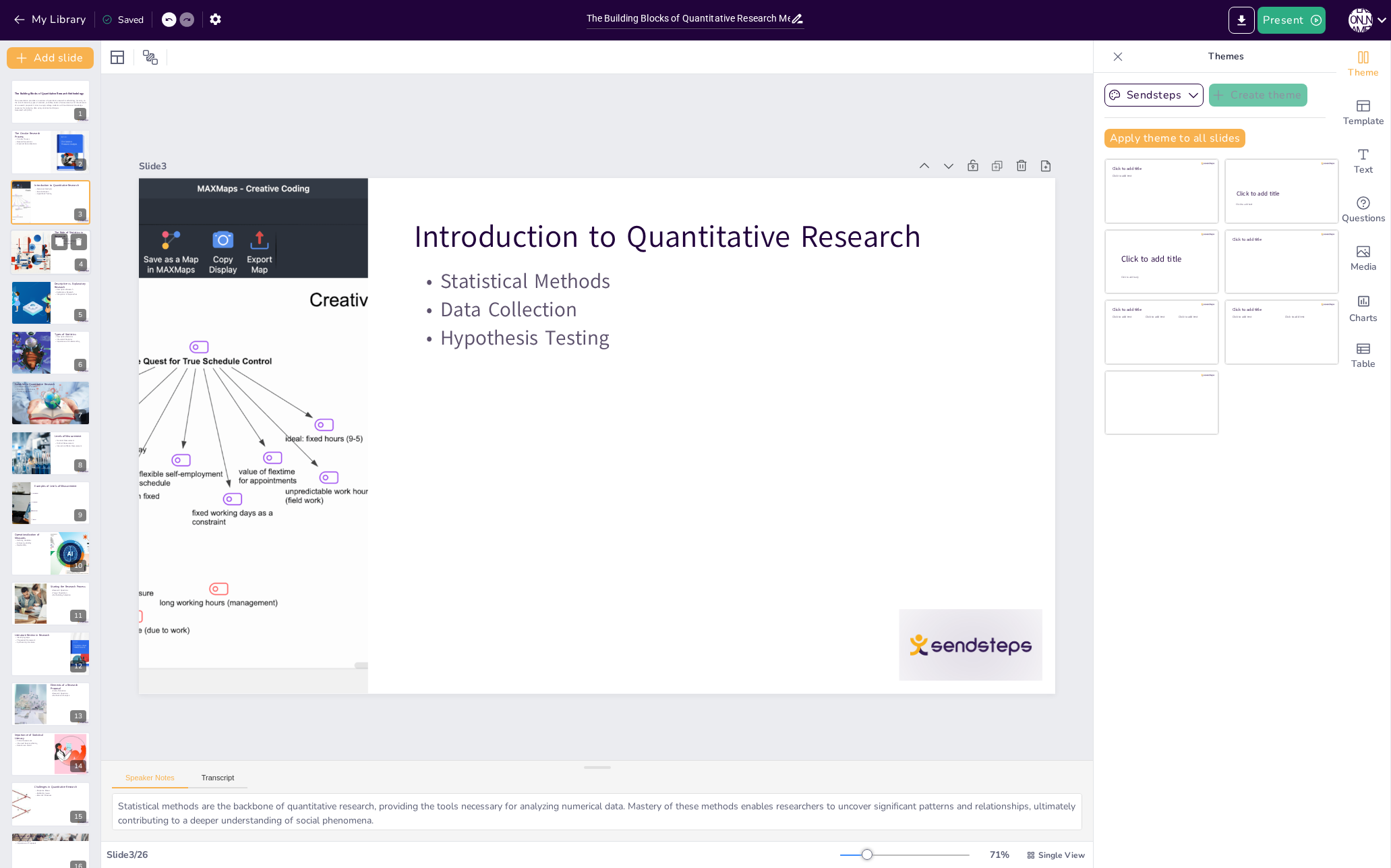
checkbox input "true"
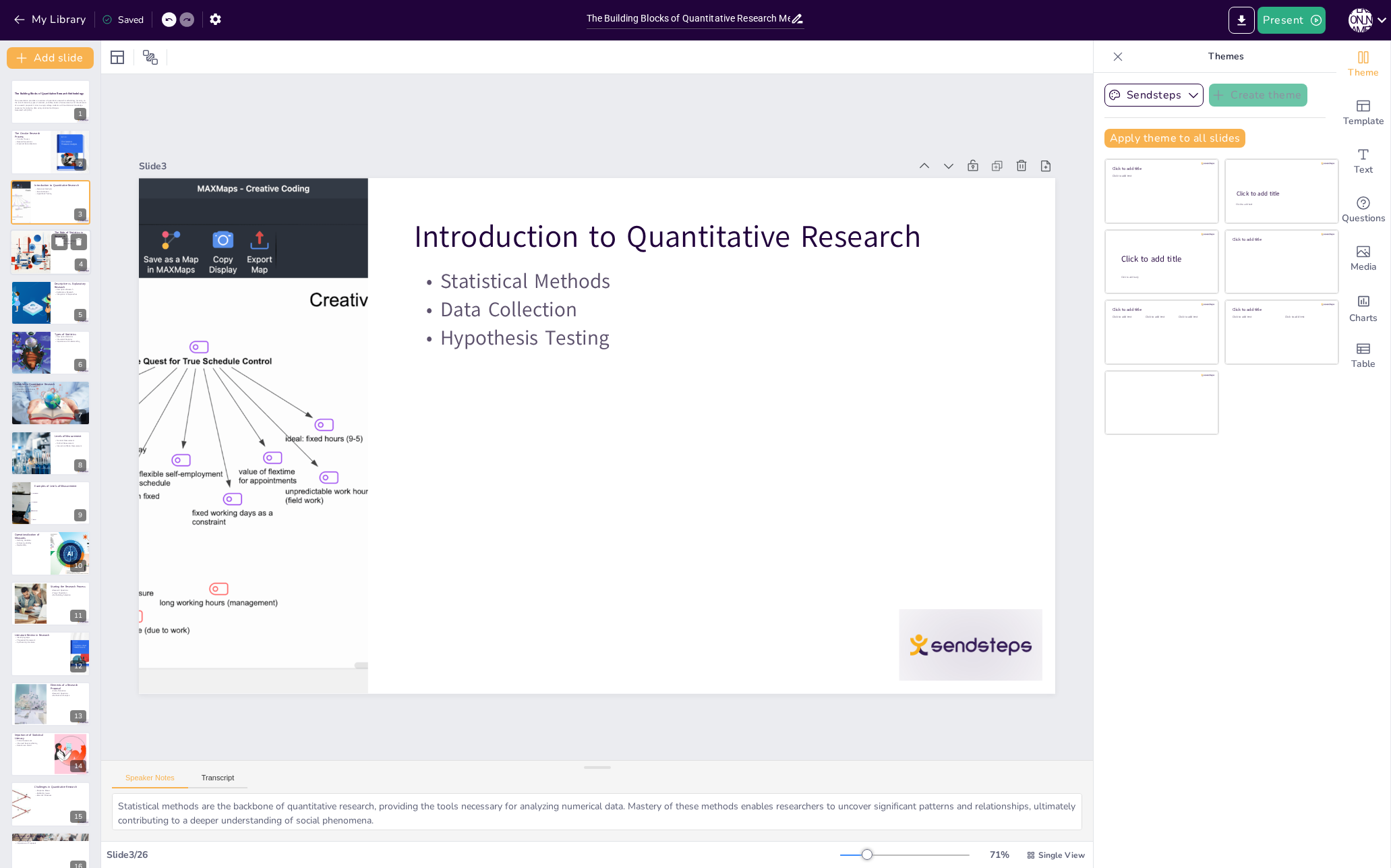
checkbox input "true"
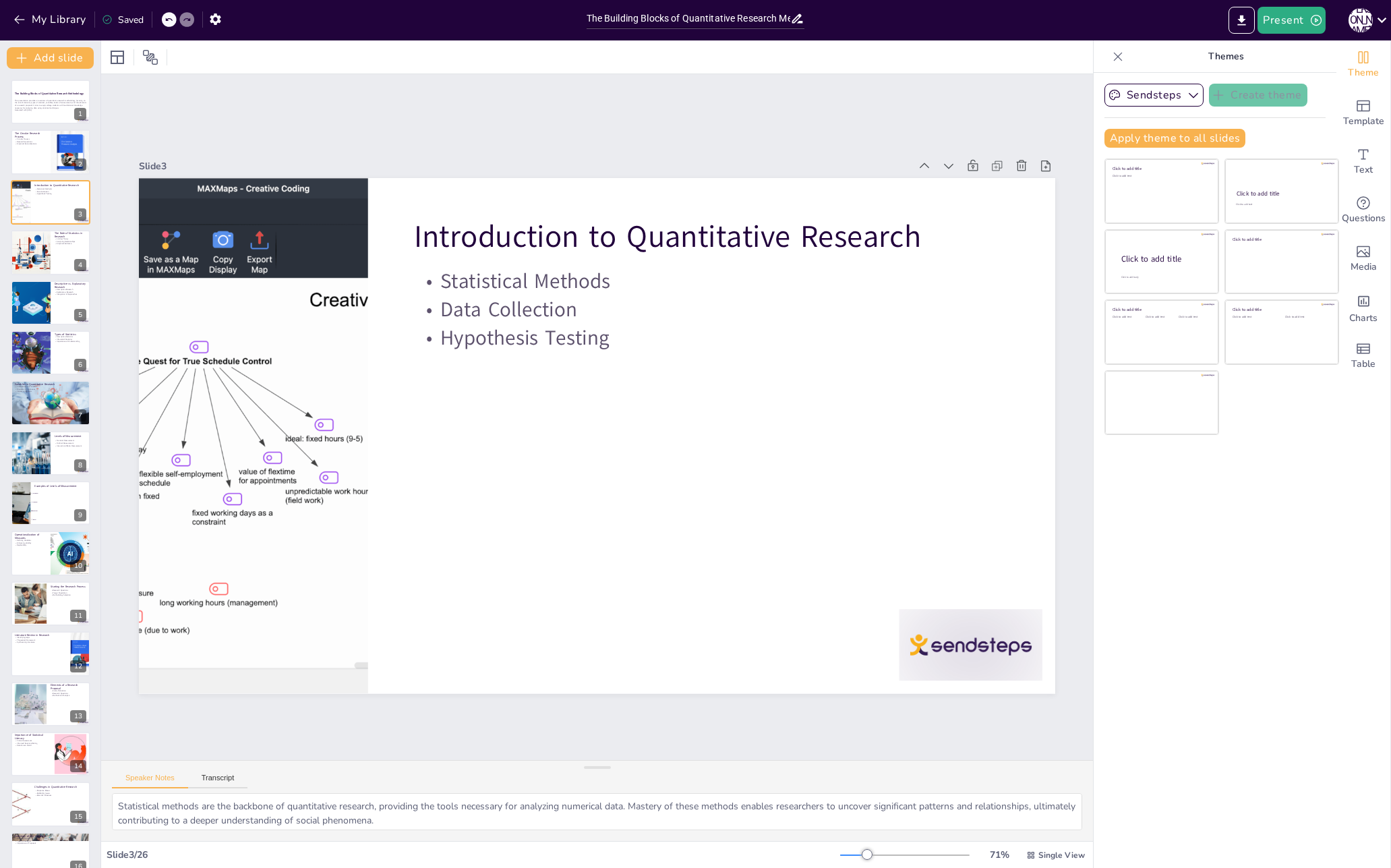
checkbox input "true"
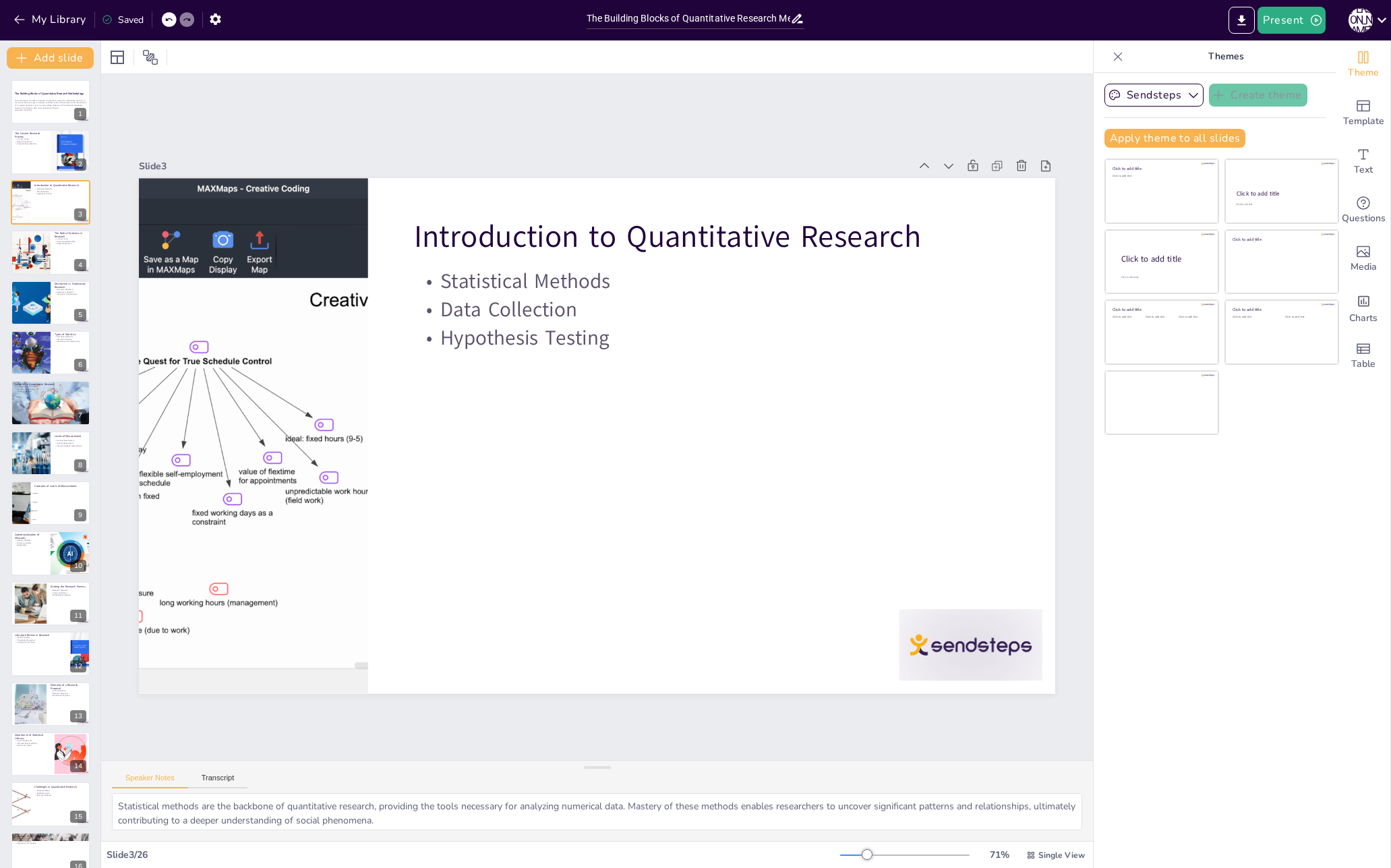
checkbox input "true"
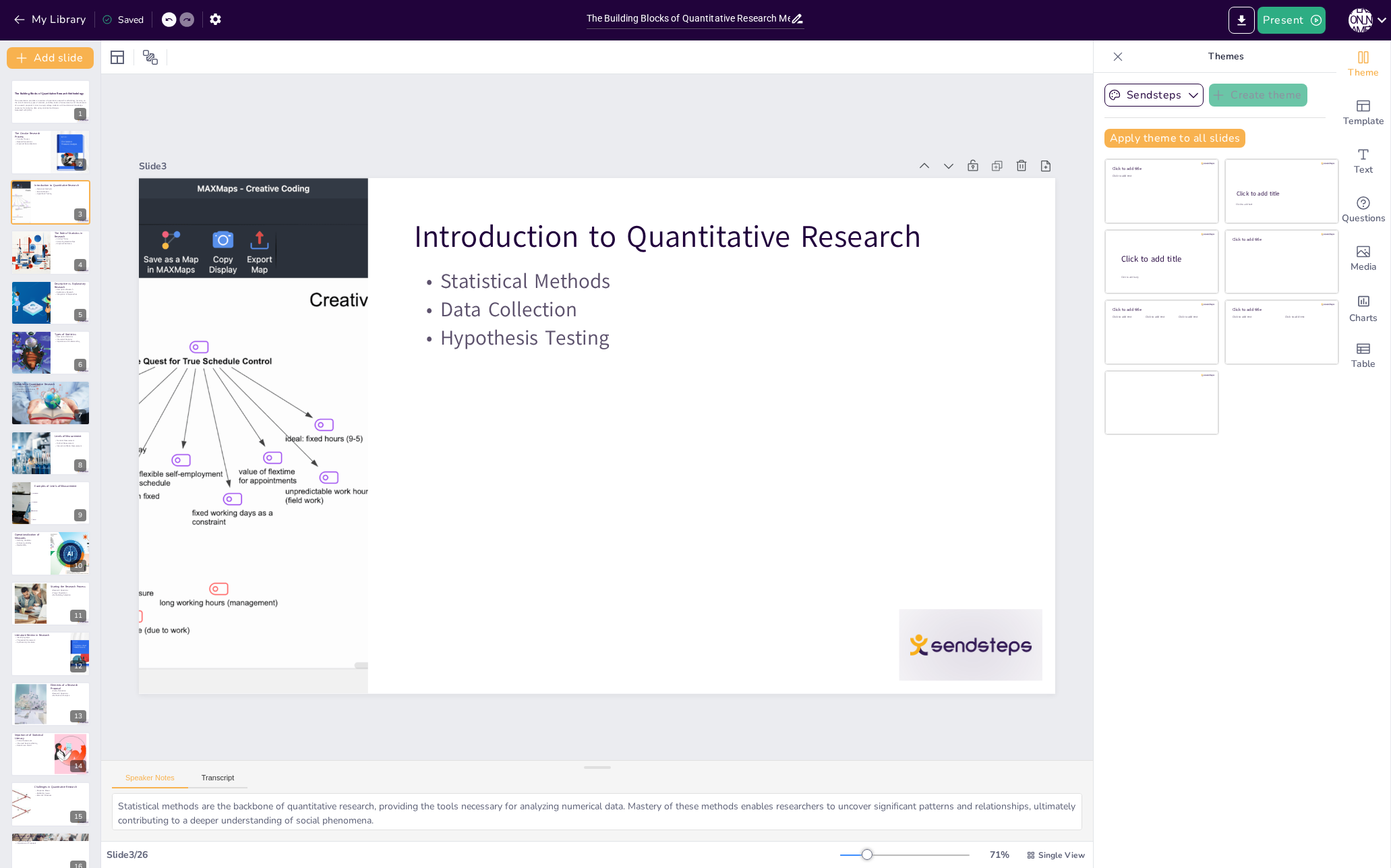
checkbox input "true"
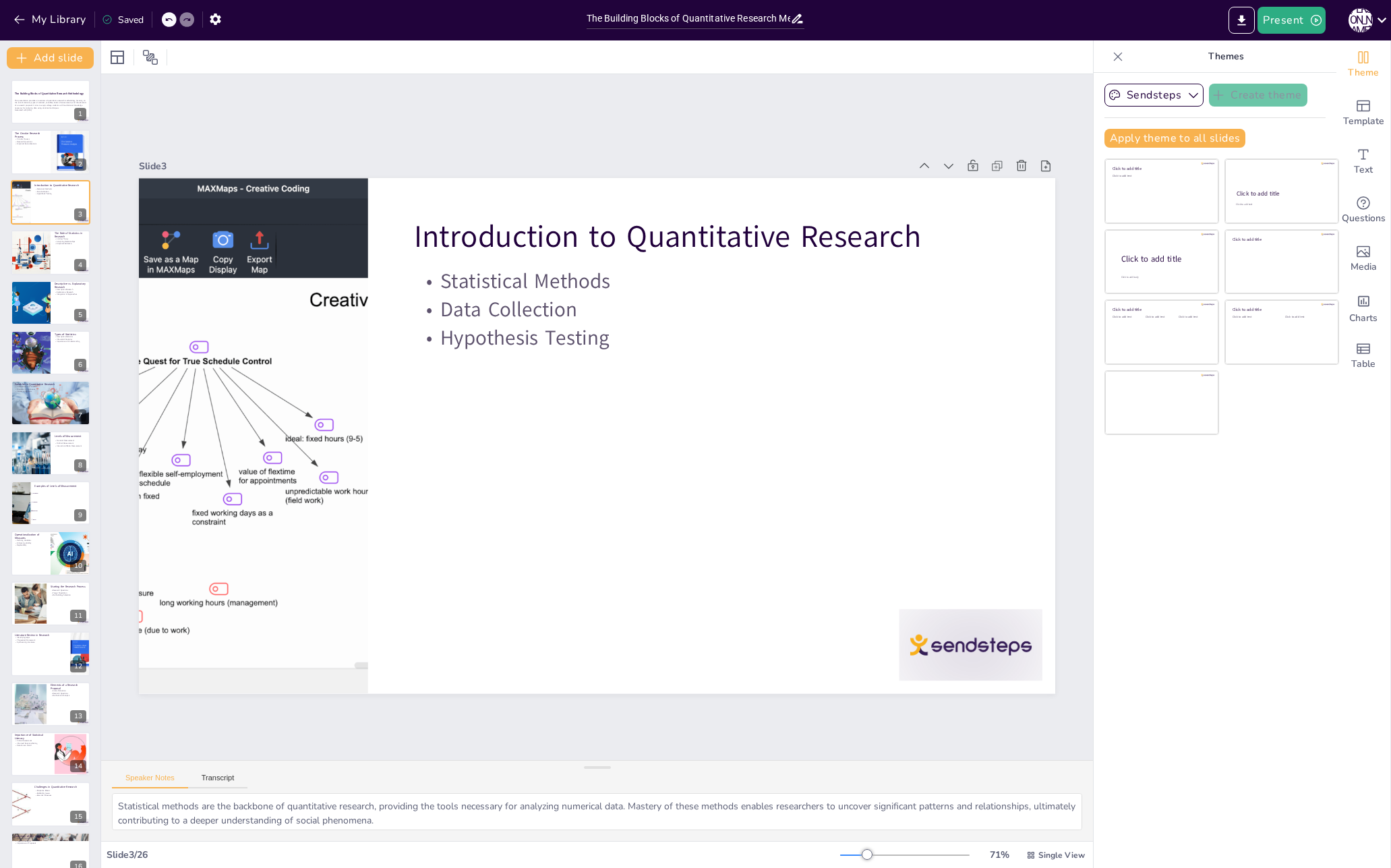
checkbox input "true"
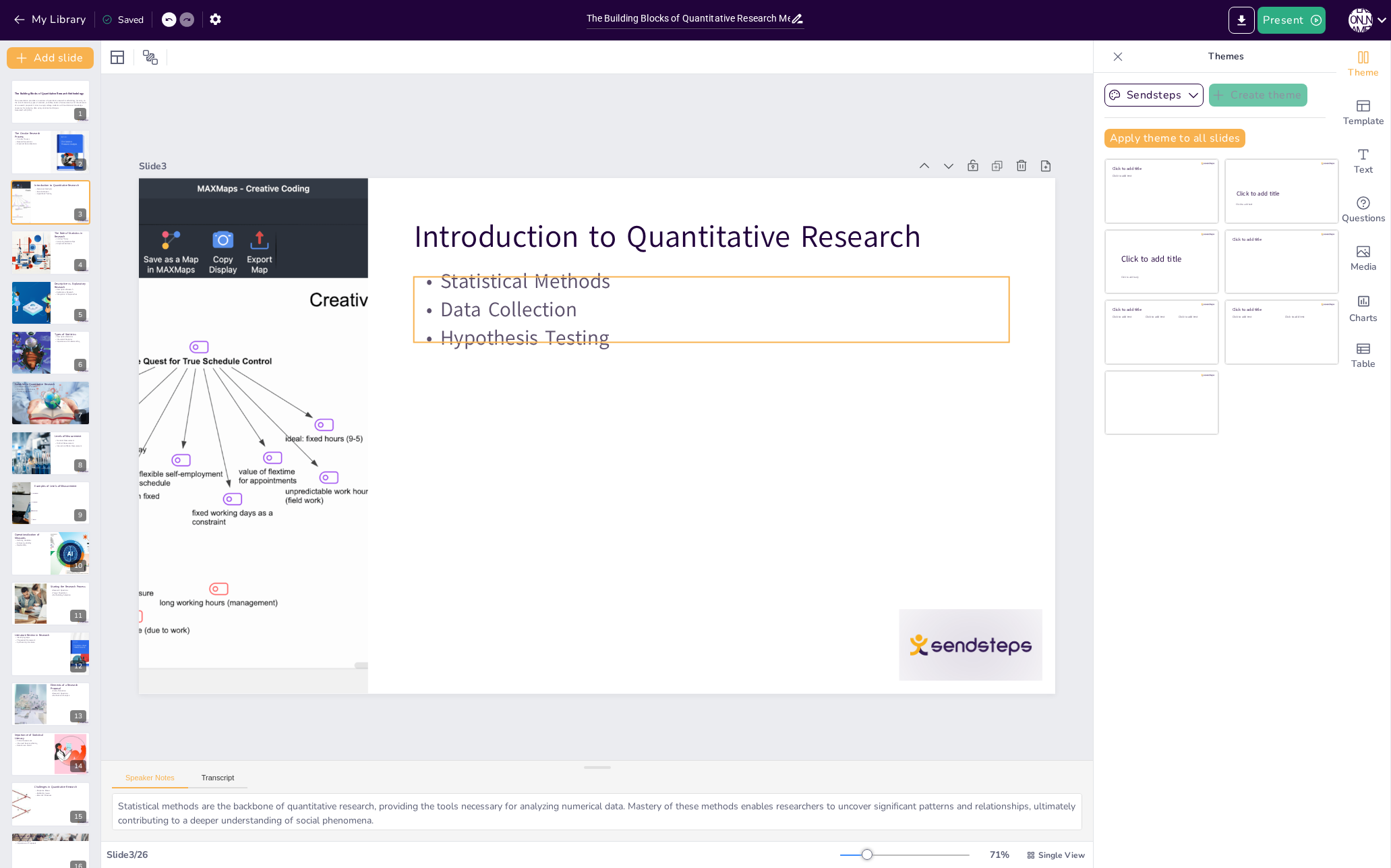
checkbox input "true"
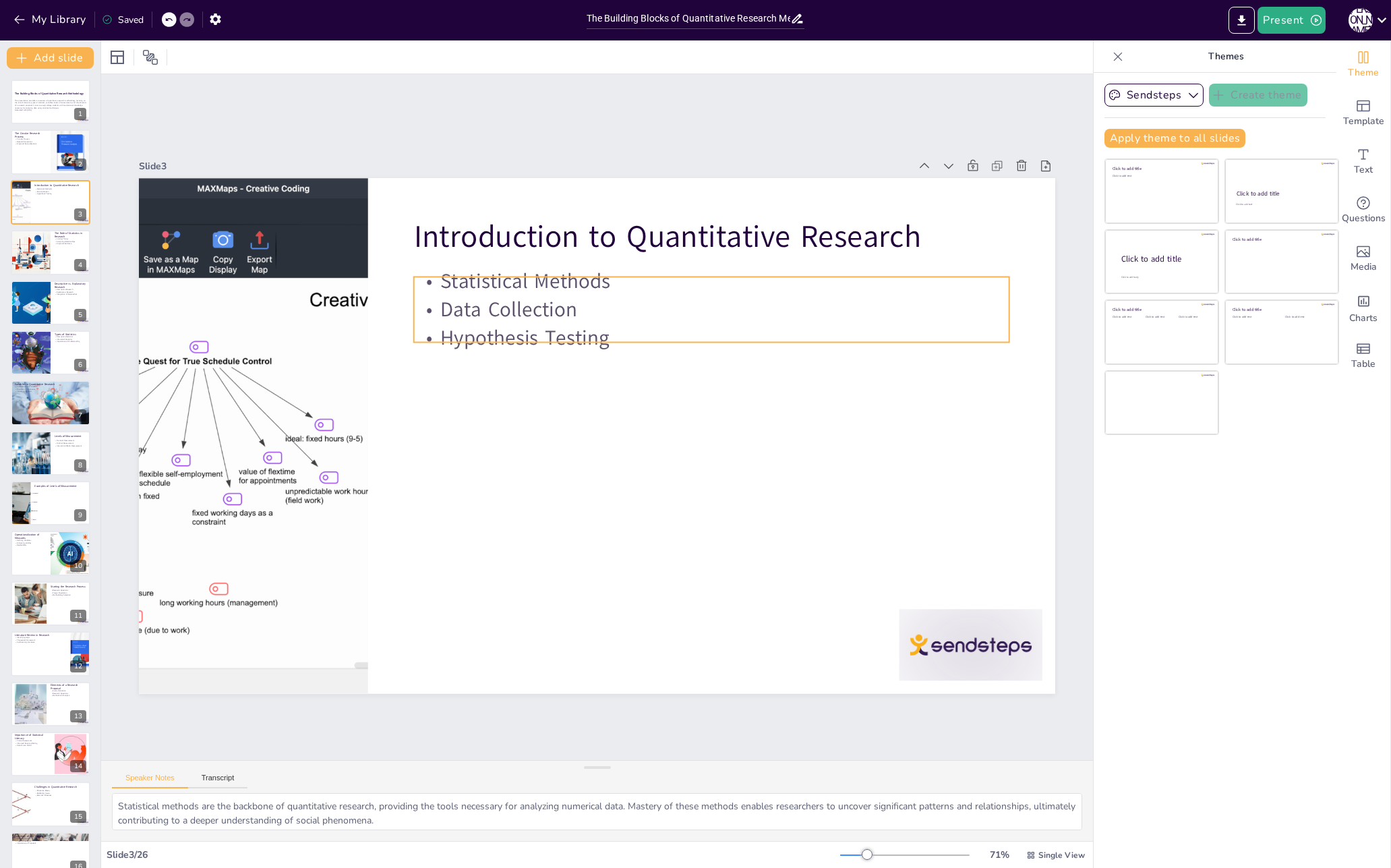
checkbox input "true"
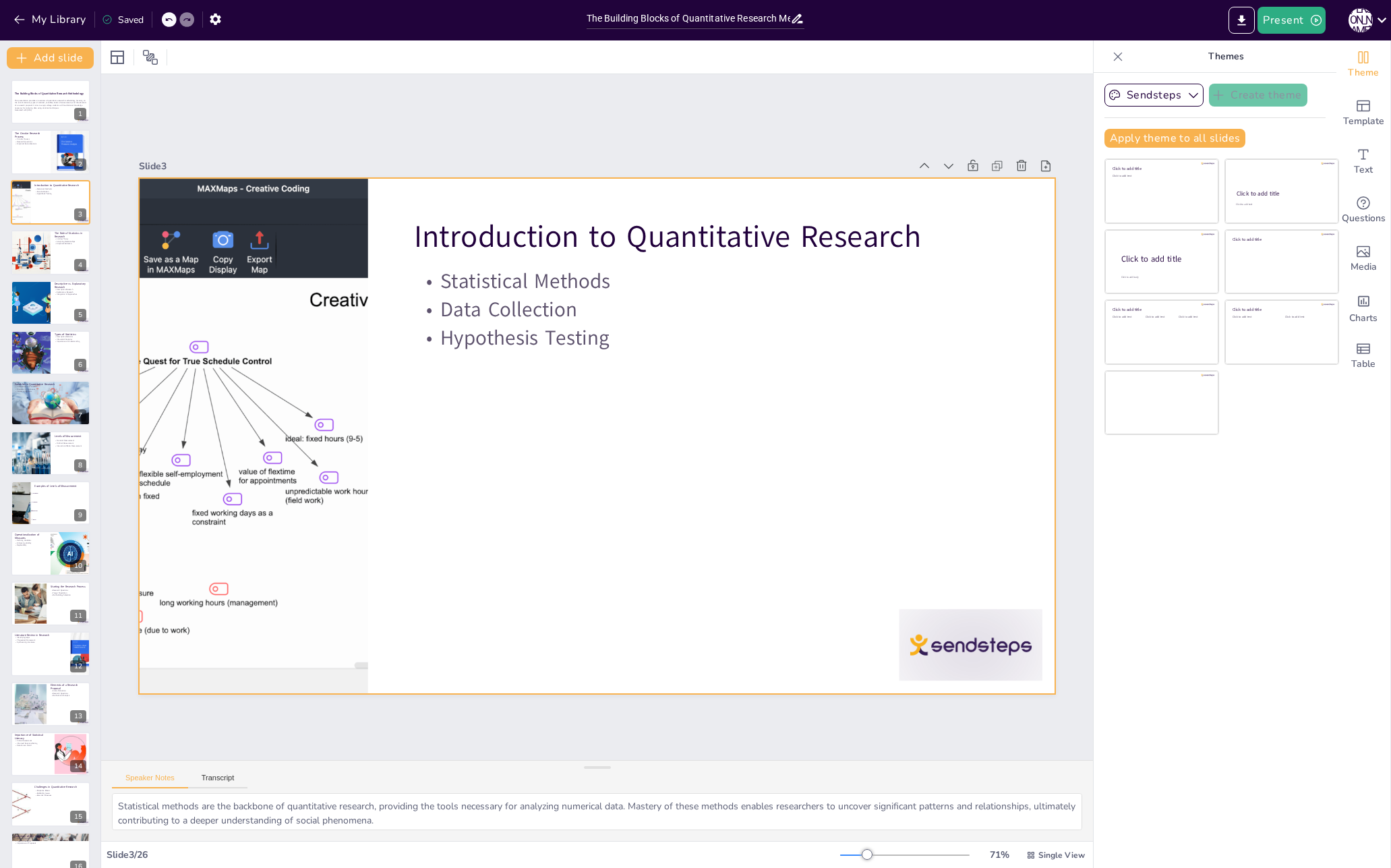
checkbox input "true"
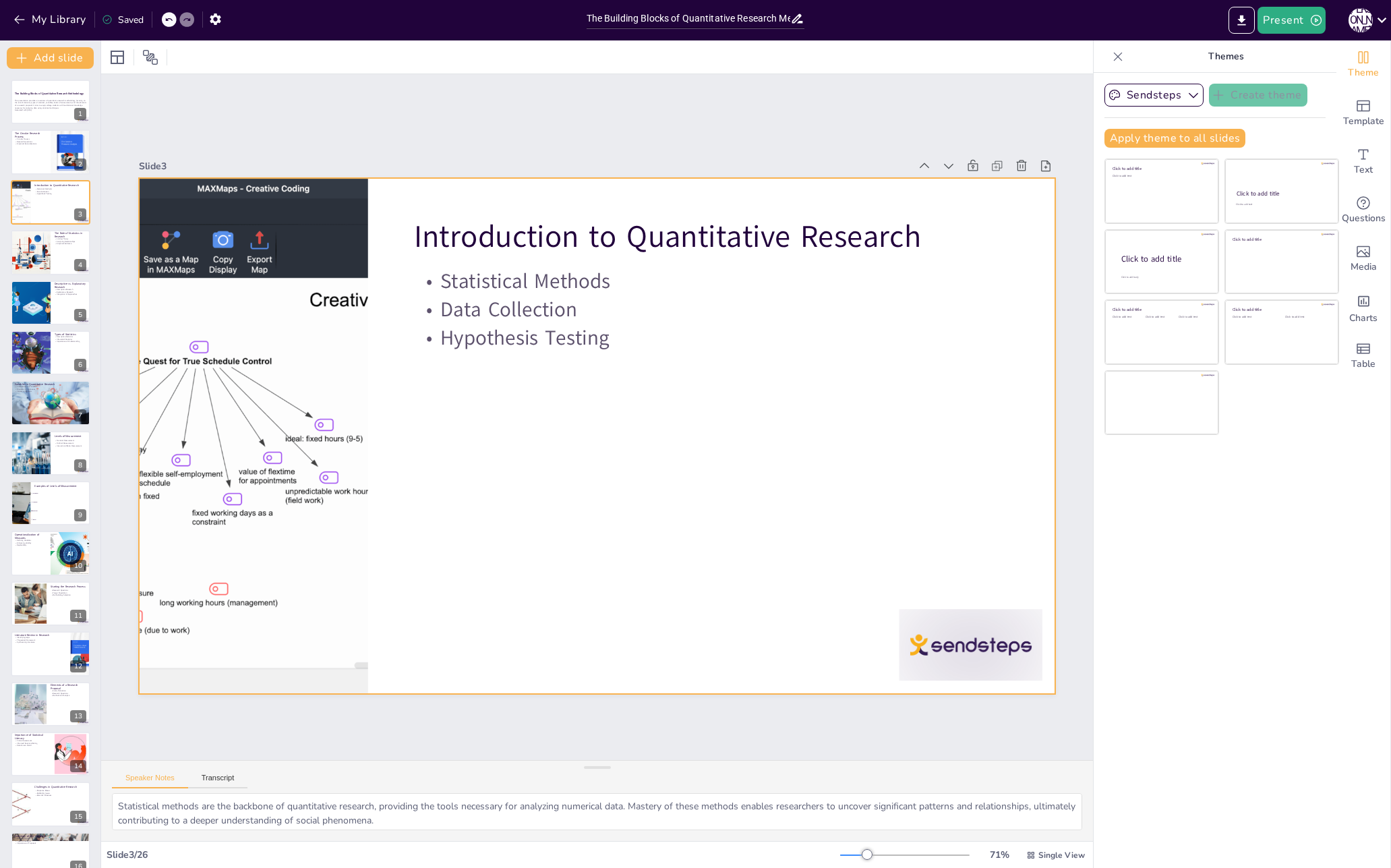
checkbox input "true"
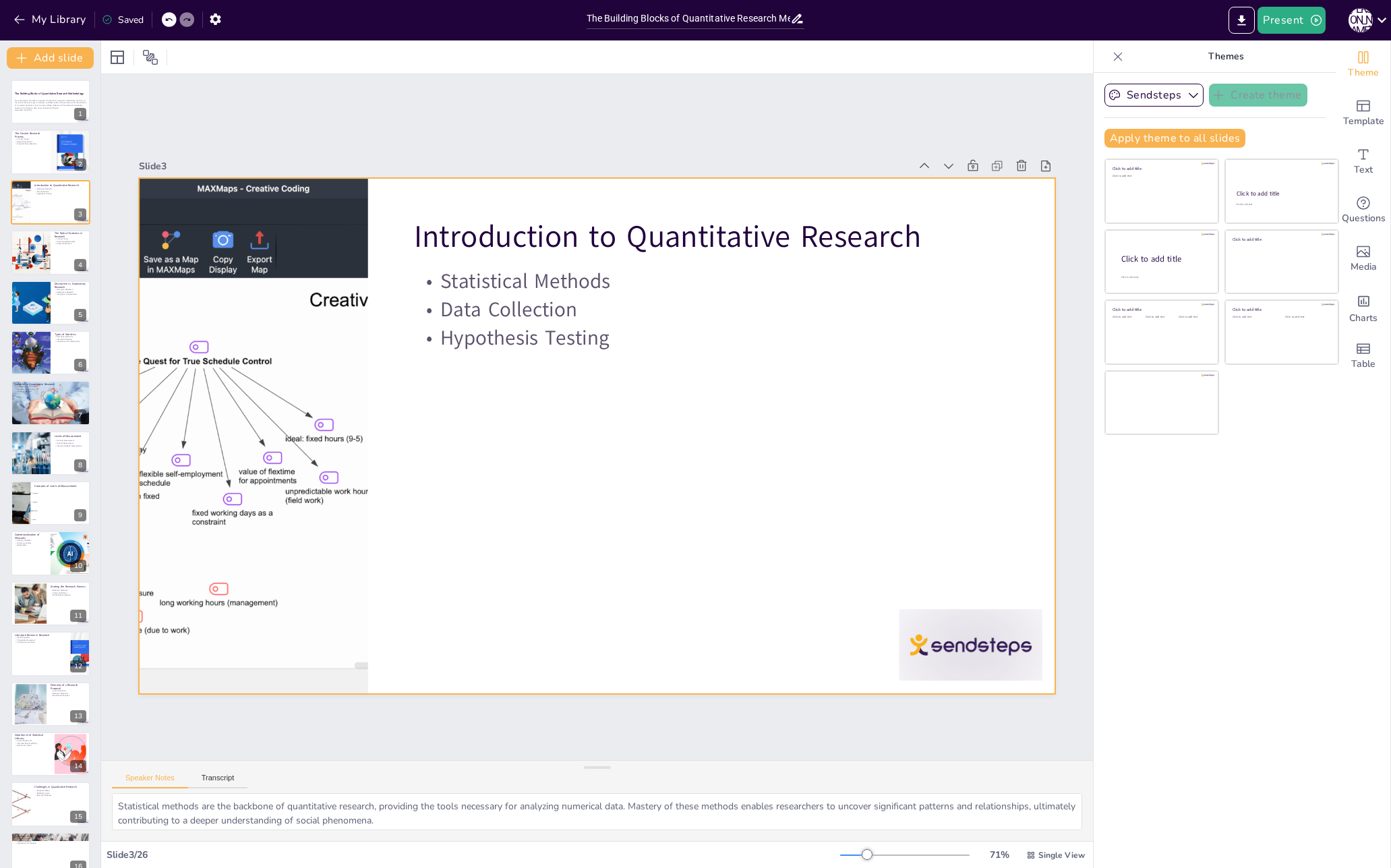
checkbox input "true"
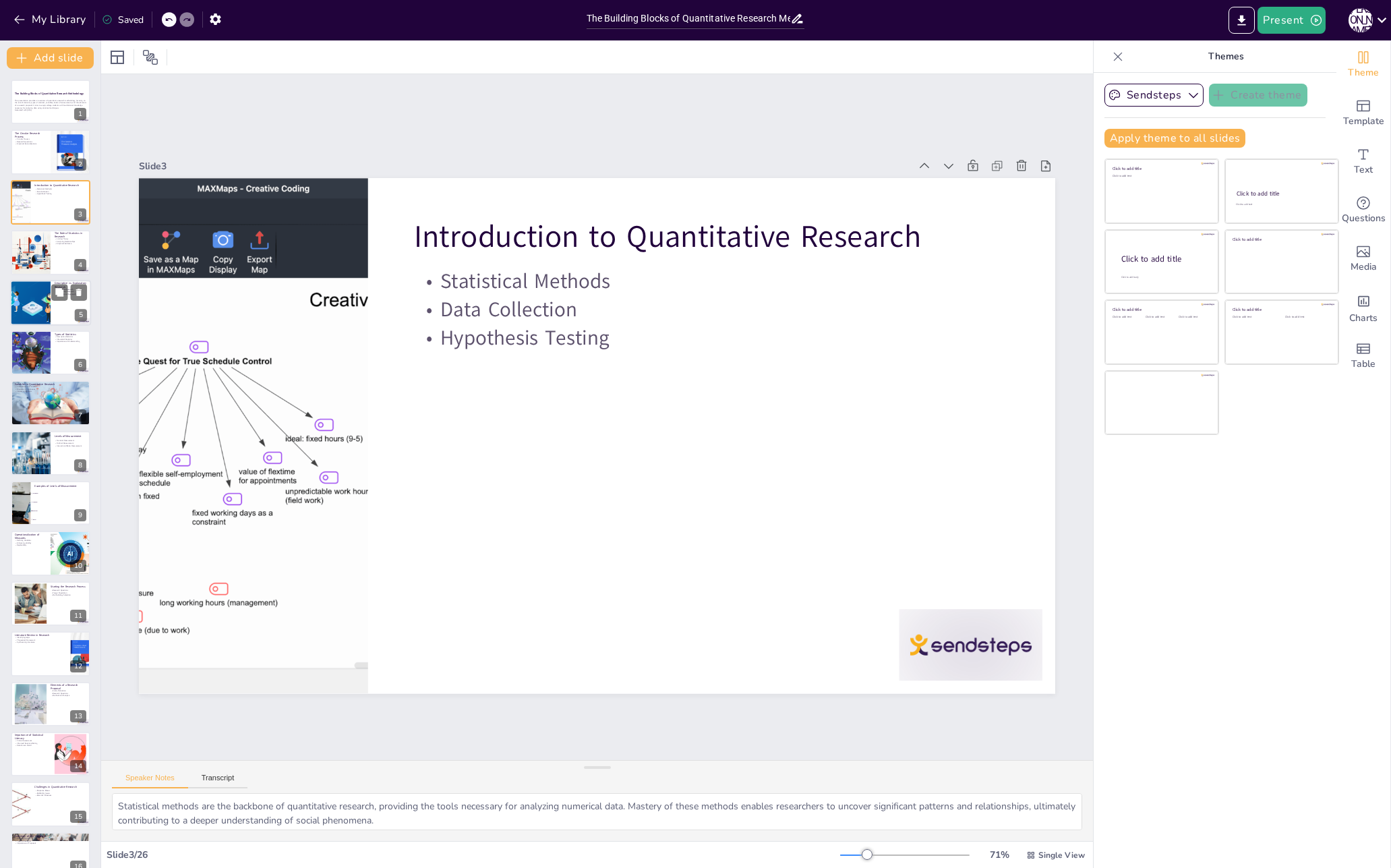
checkbox input "true"
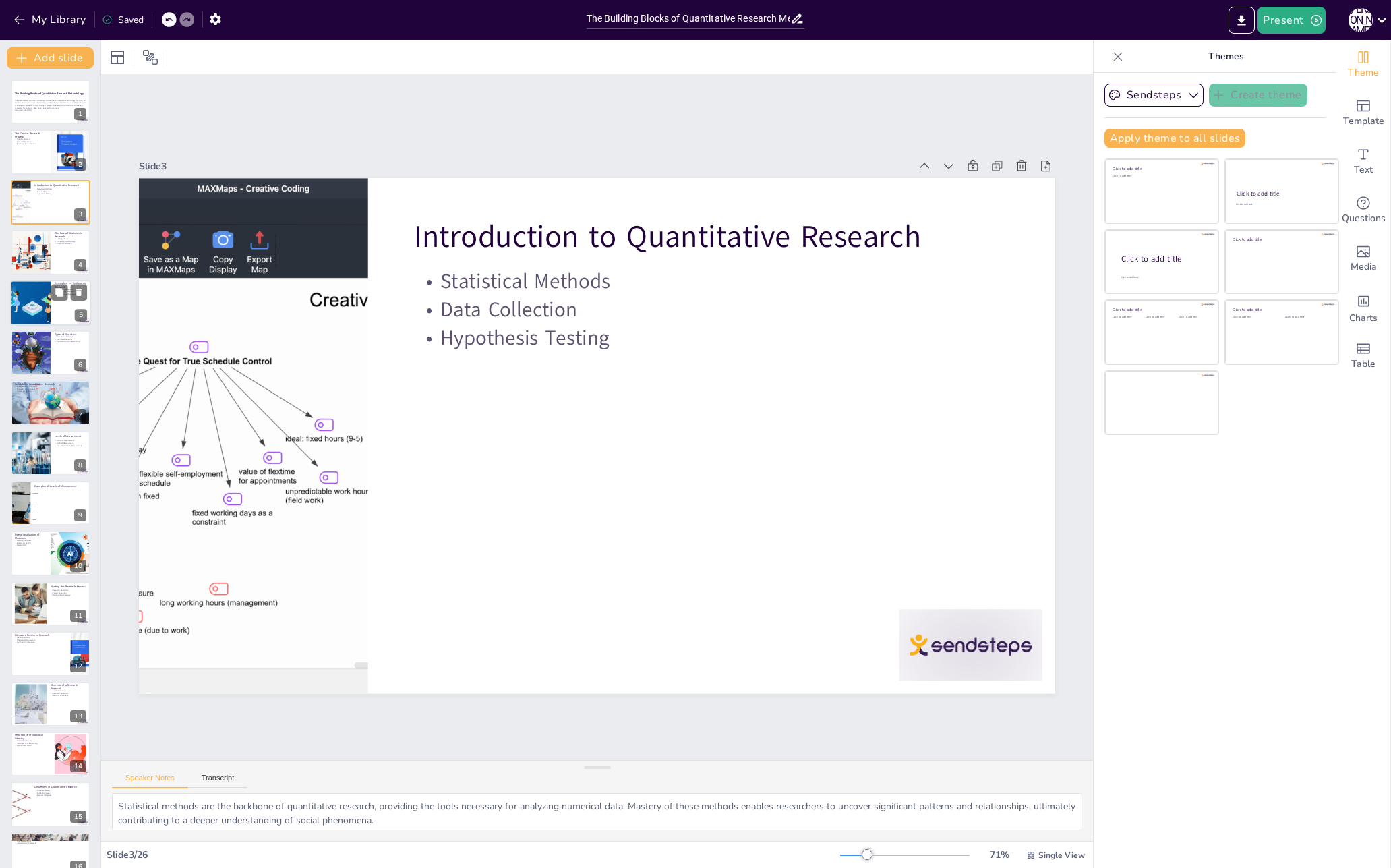
checkbox input "true"
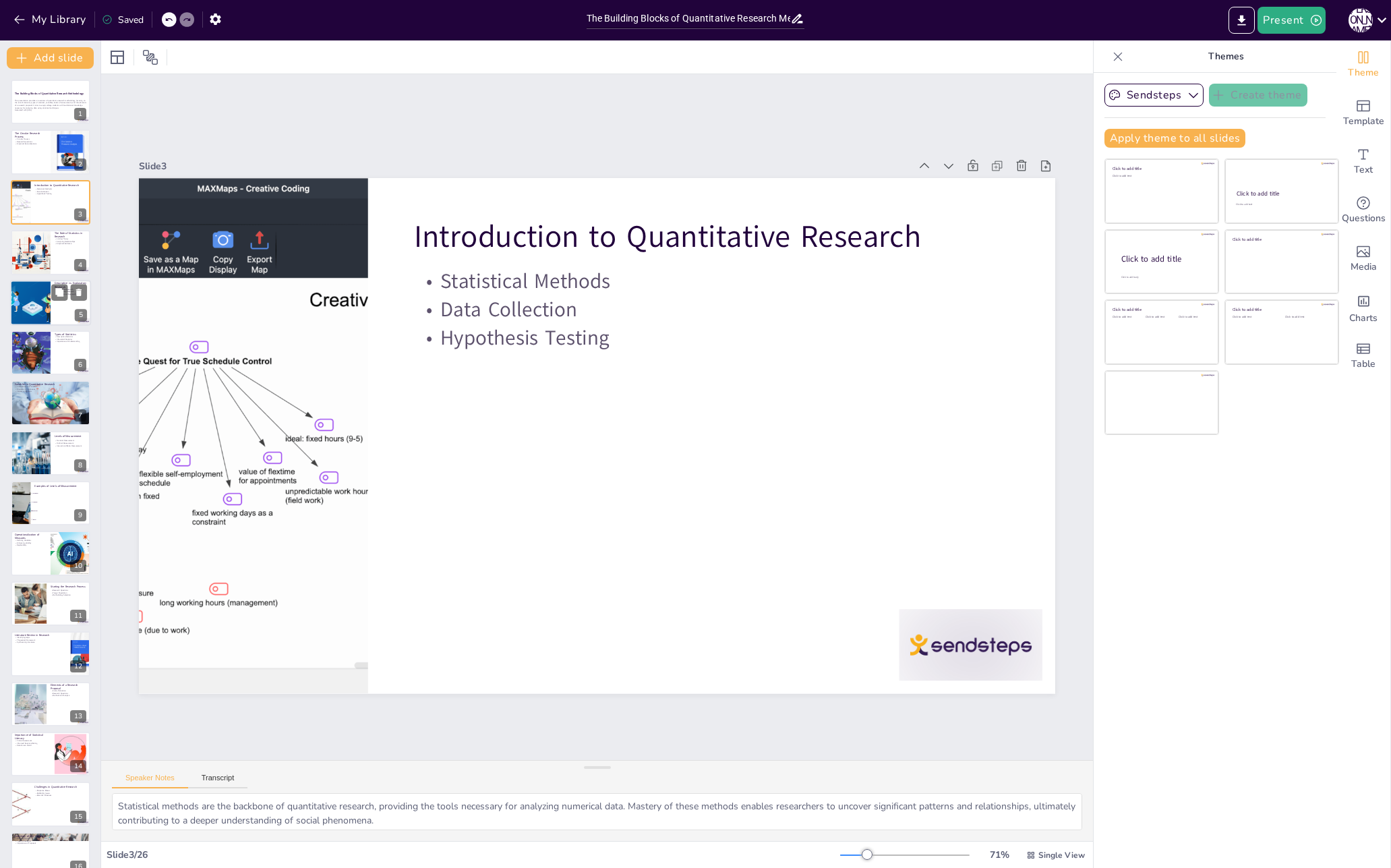
checkbox input "true"
click at [48, 254] on div at bounding box center [30, 252] width 69 height 46
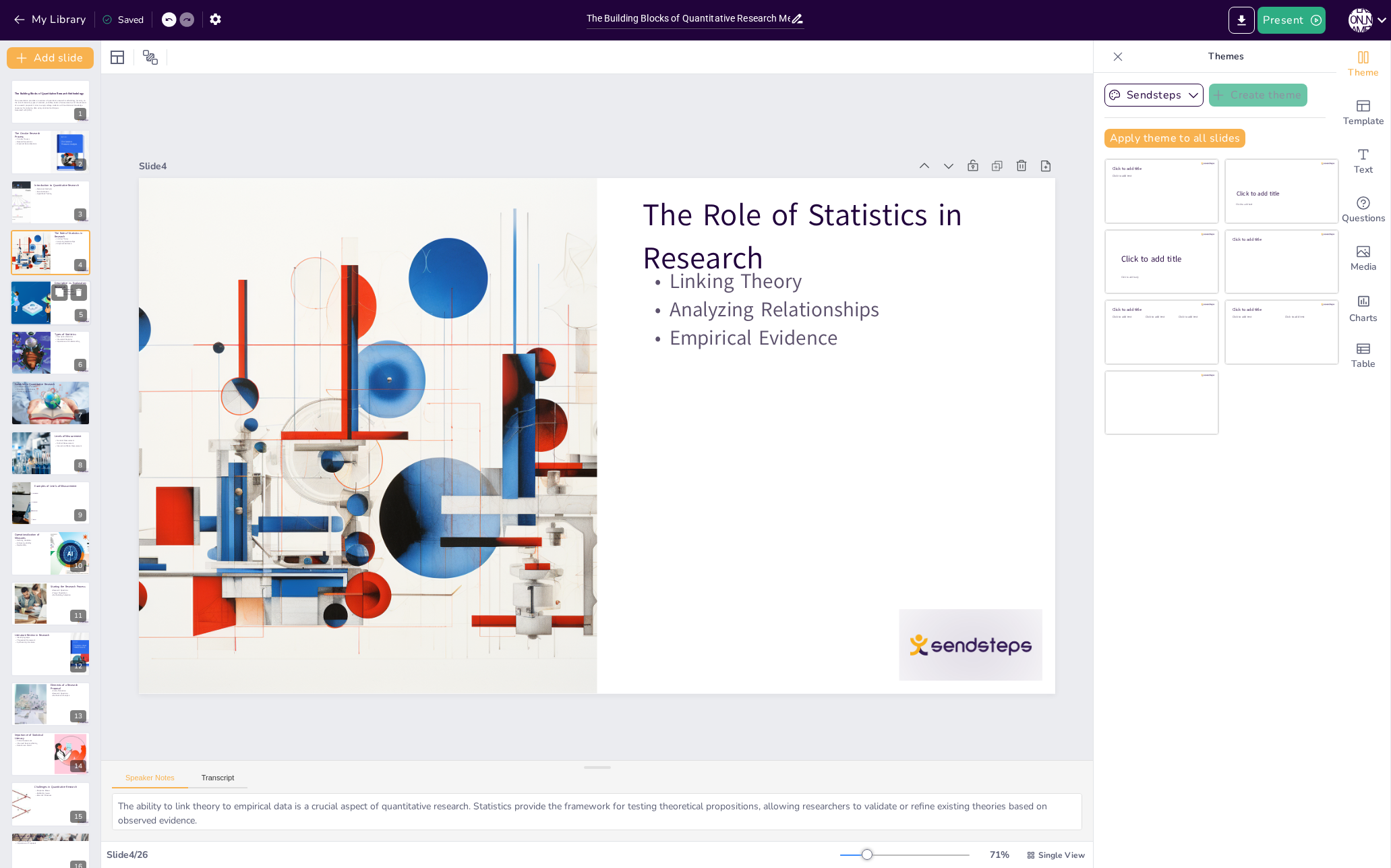
click at [50, 310] on div at bounding box center [50, 303] width 81 height 46
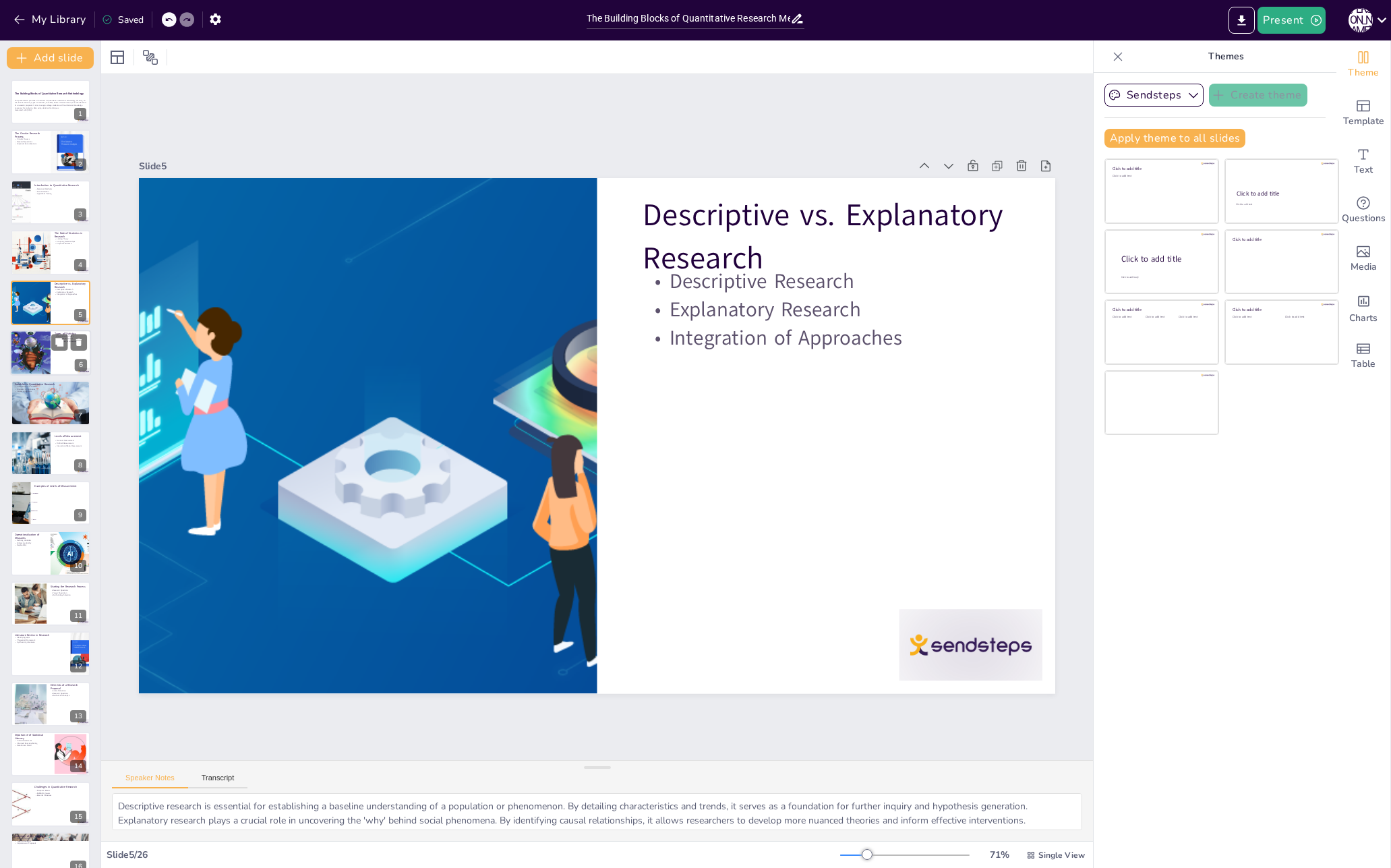
click at [62, 359] on div at bounding box center [50, 352] width 81 height 46
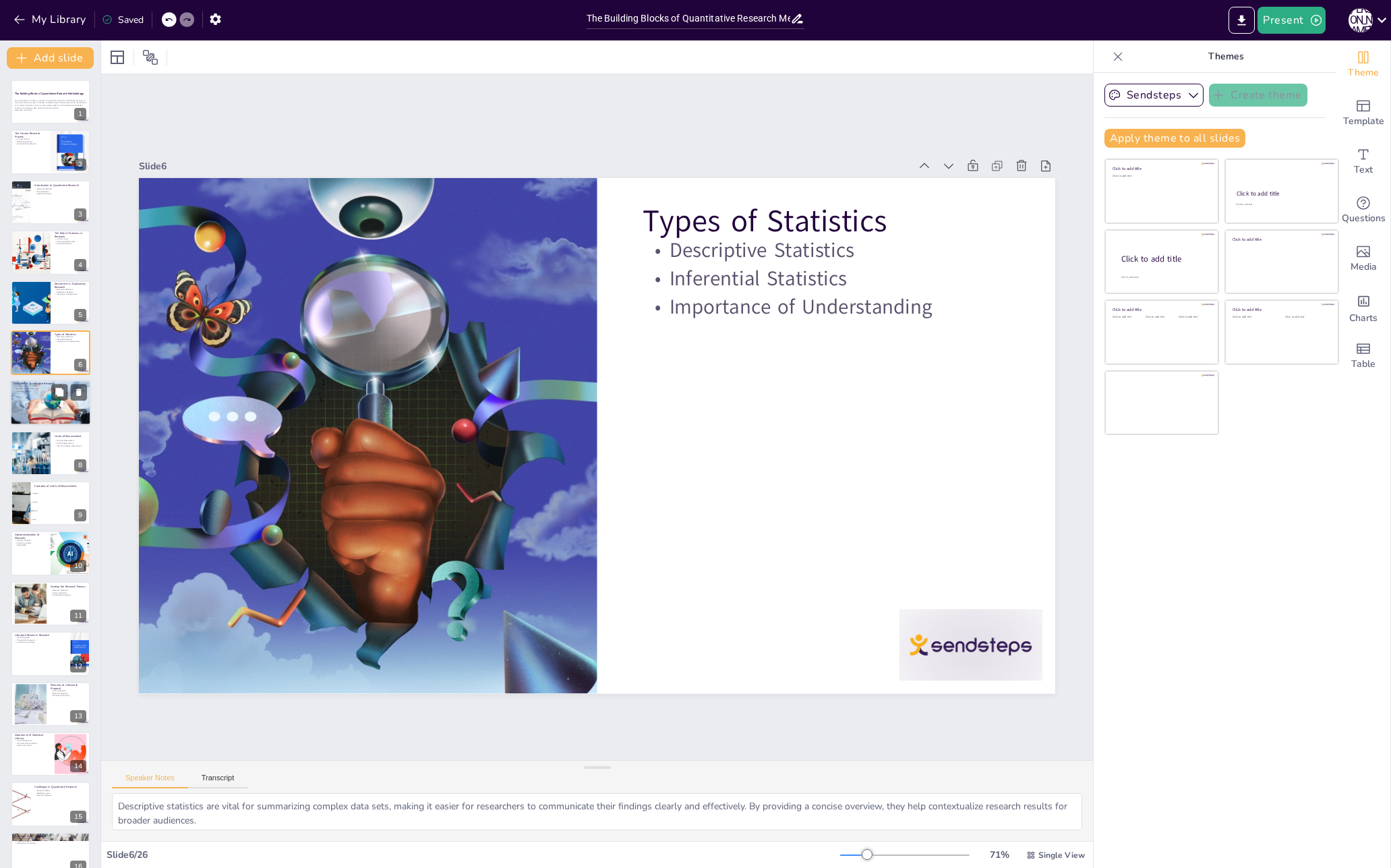
click at [61, 421] on div at bounding box center [50, 403] width 93 height 46
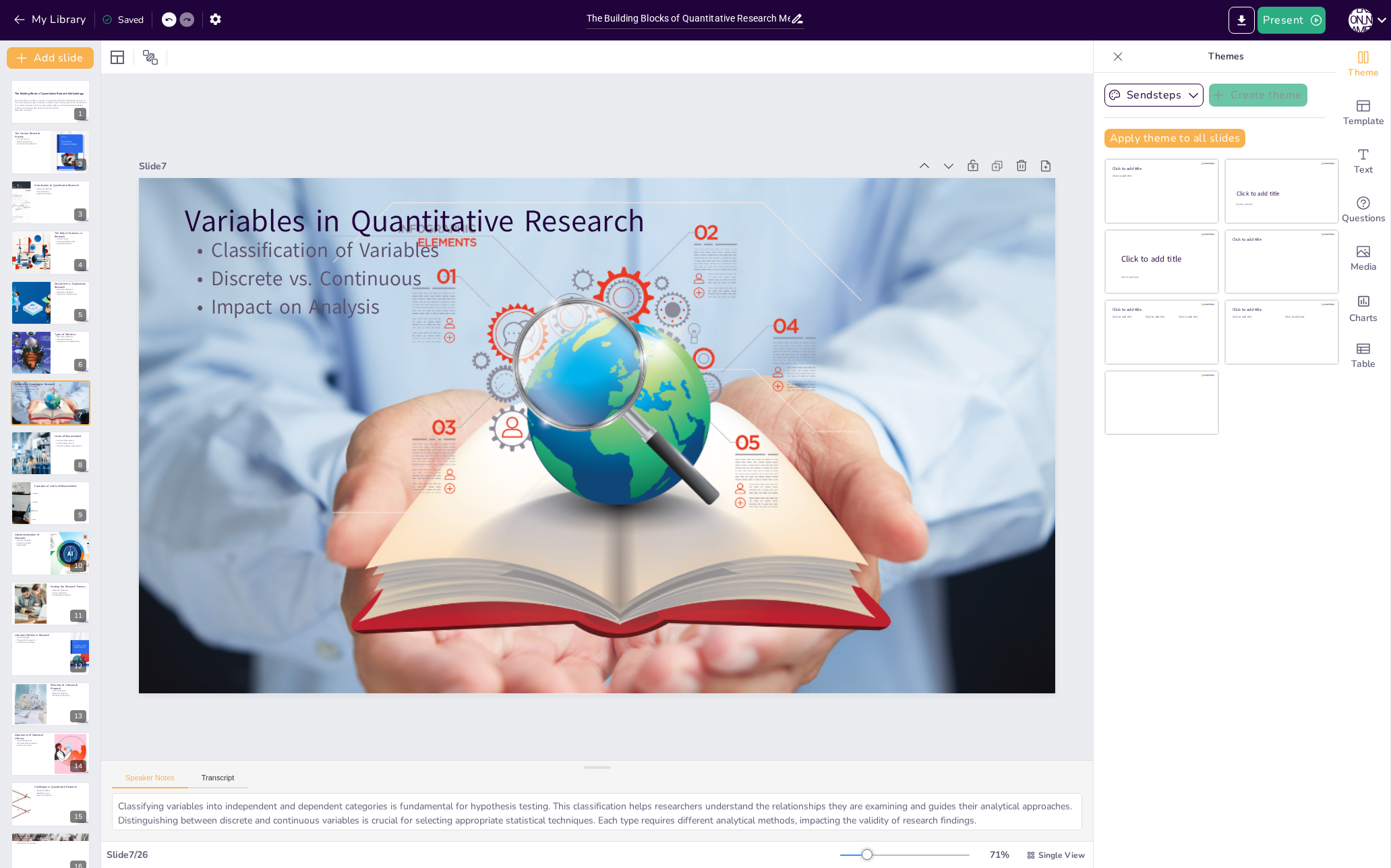
click at [1349, 615] on div "Theme Template Text Questions Media Charts Table" at bounding box center [1363, 454] width 55 height 828
click at [1368, 99] on icon "Add ready made slides" at bounding box center [1363, 105] width 16 height 16
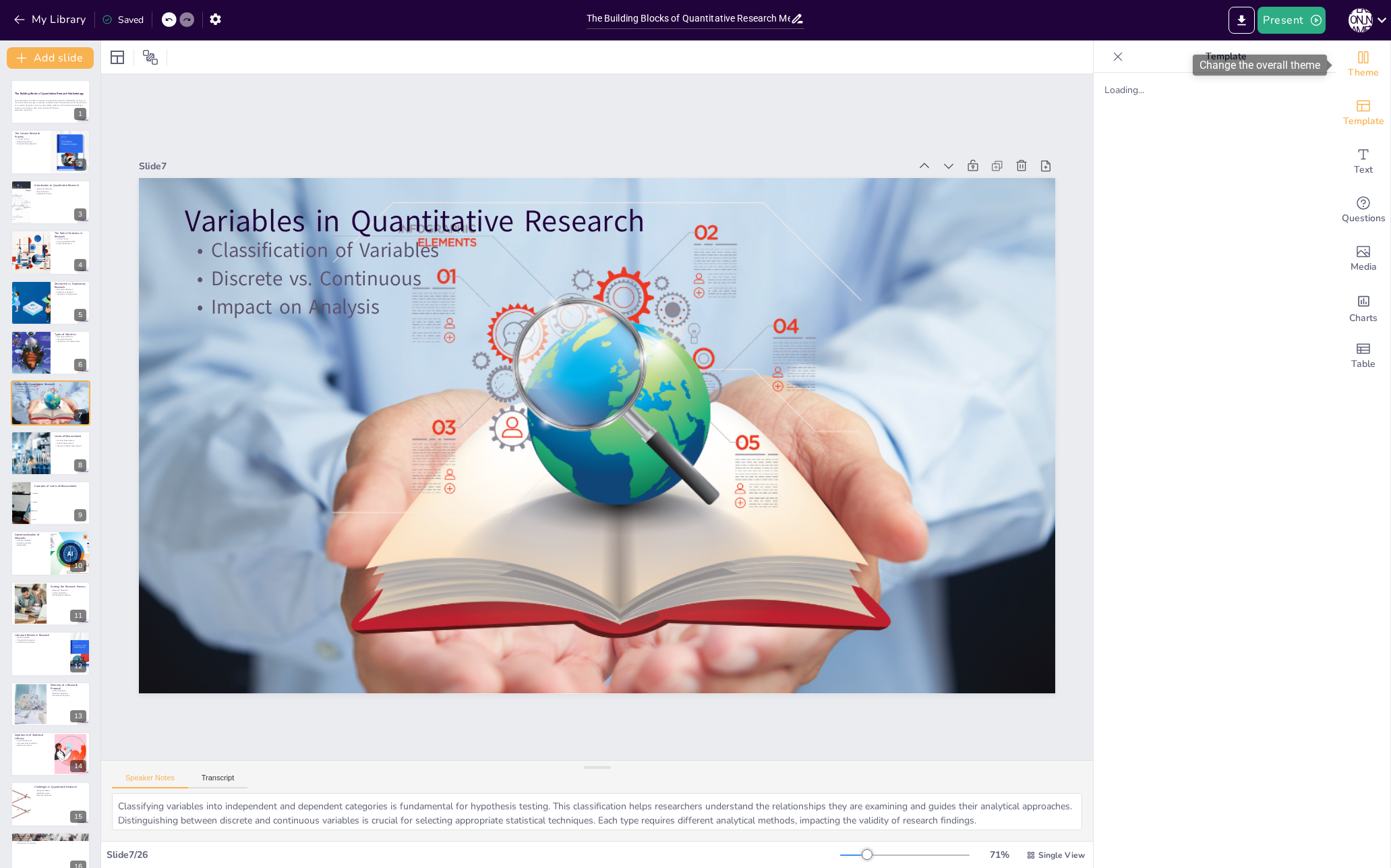
click at [1366, 57] on icon "Change the overall theme" at bounding box center [1363, 57] width 16 height 16
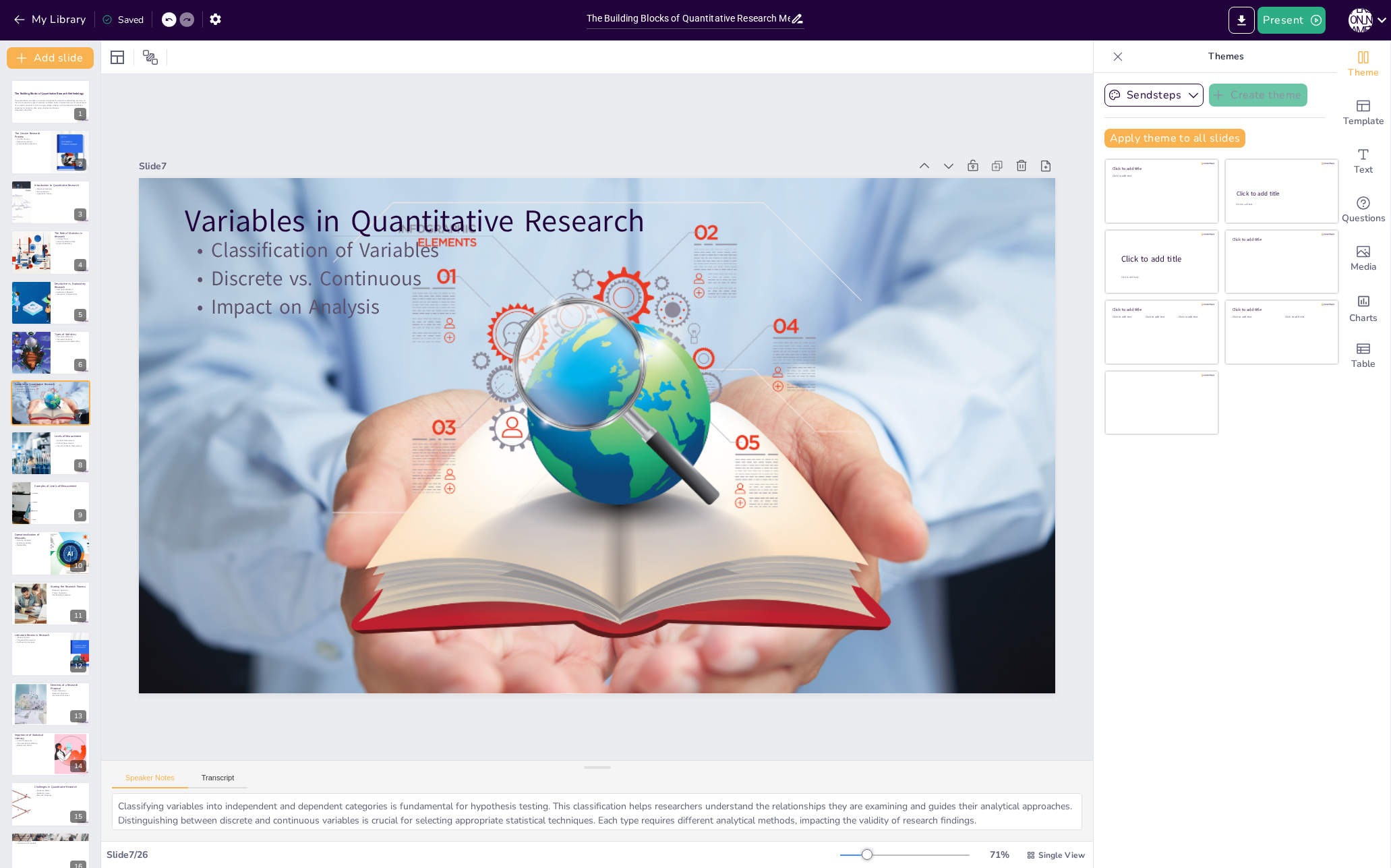
click at [1236, 595] on div "Sendsteps Create theme Apply theme to all slides Click to add title Click to ad…" at bounding box center [1214, 470] width 243 height 795
click at [1361, 265] on span "Media" at bounding box center [1363, 266] width 27 height 15
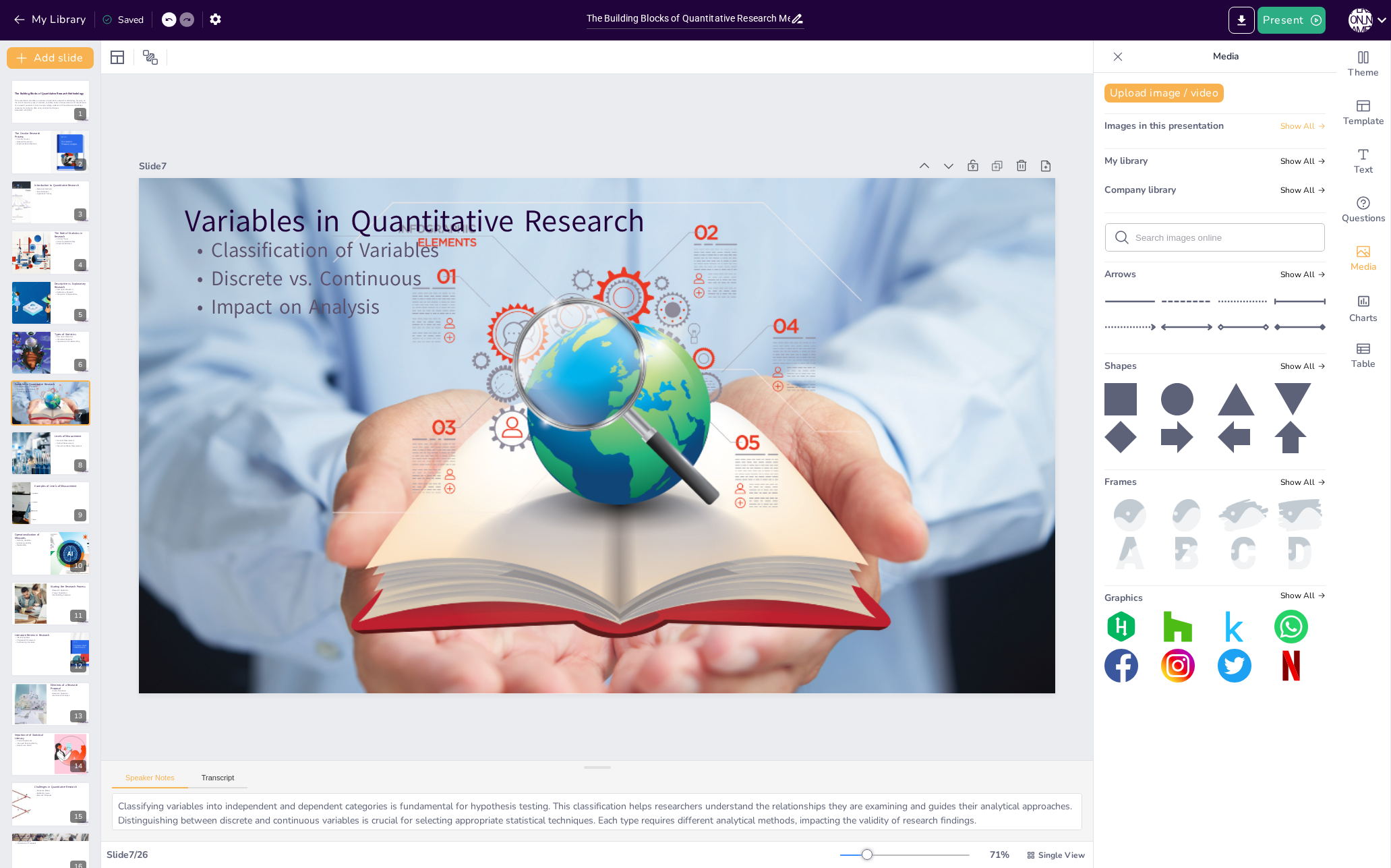
click at [1308, 123] on span "Show All" at bounding box center [1303, 126] width 45 height 10
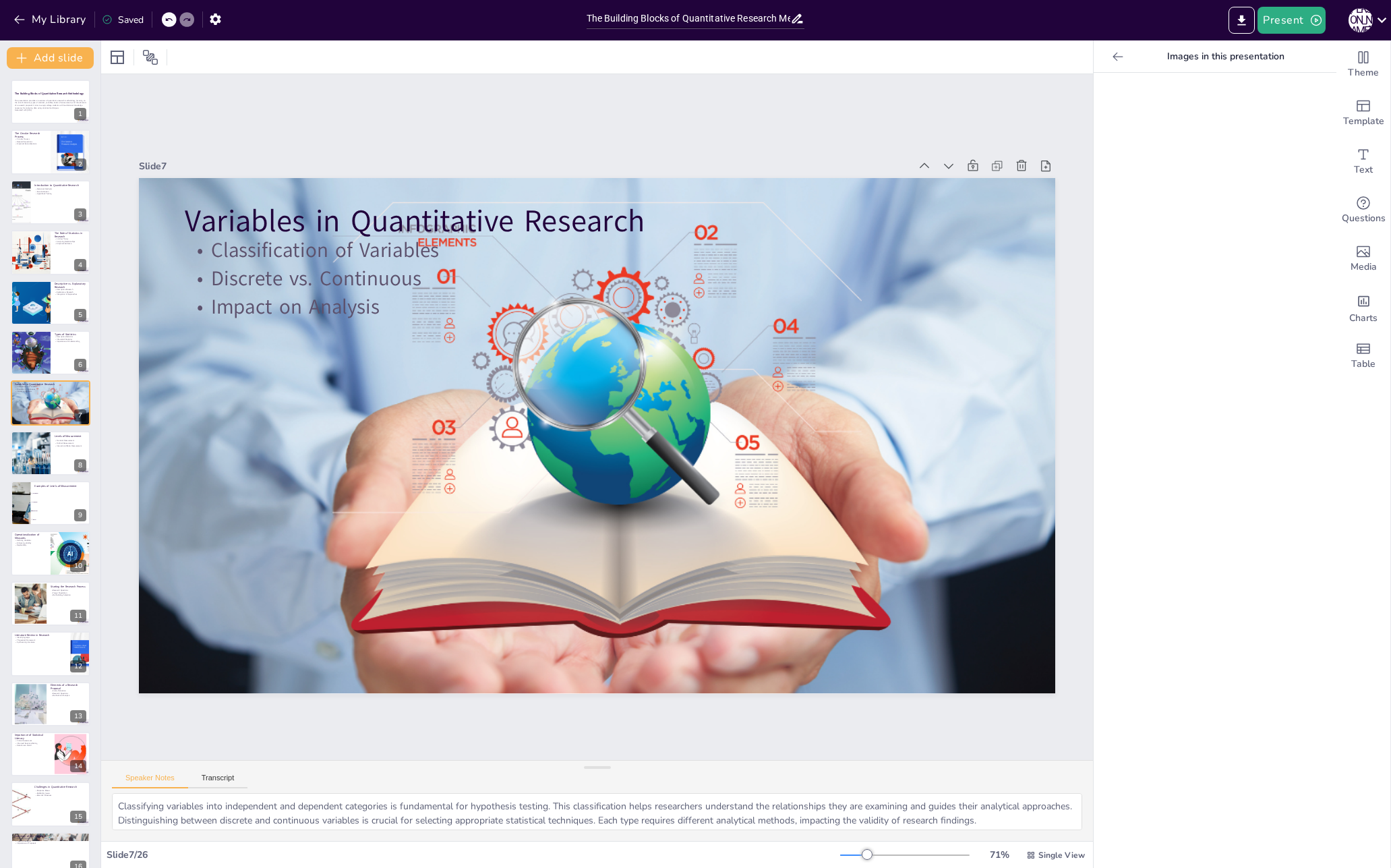
click at [236, 158] on div "Slide 7" at bounding box center [674, 178] width 877 height 302
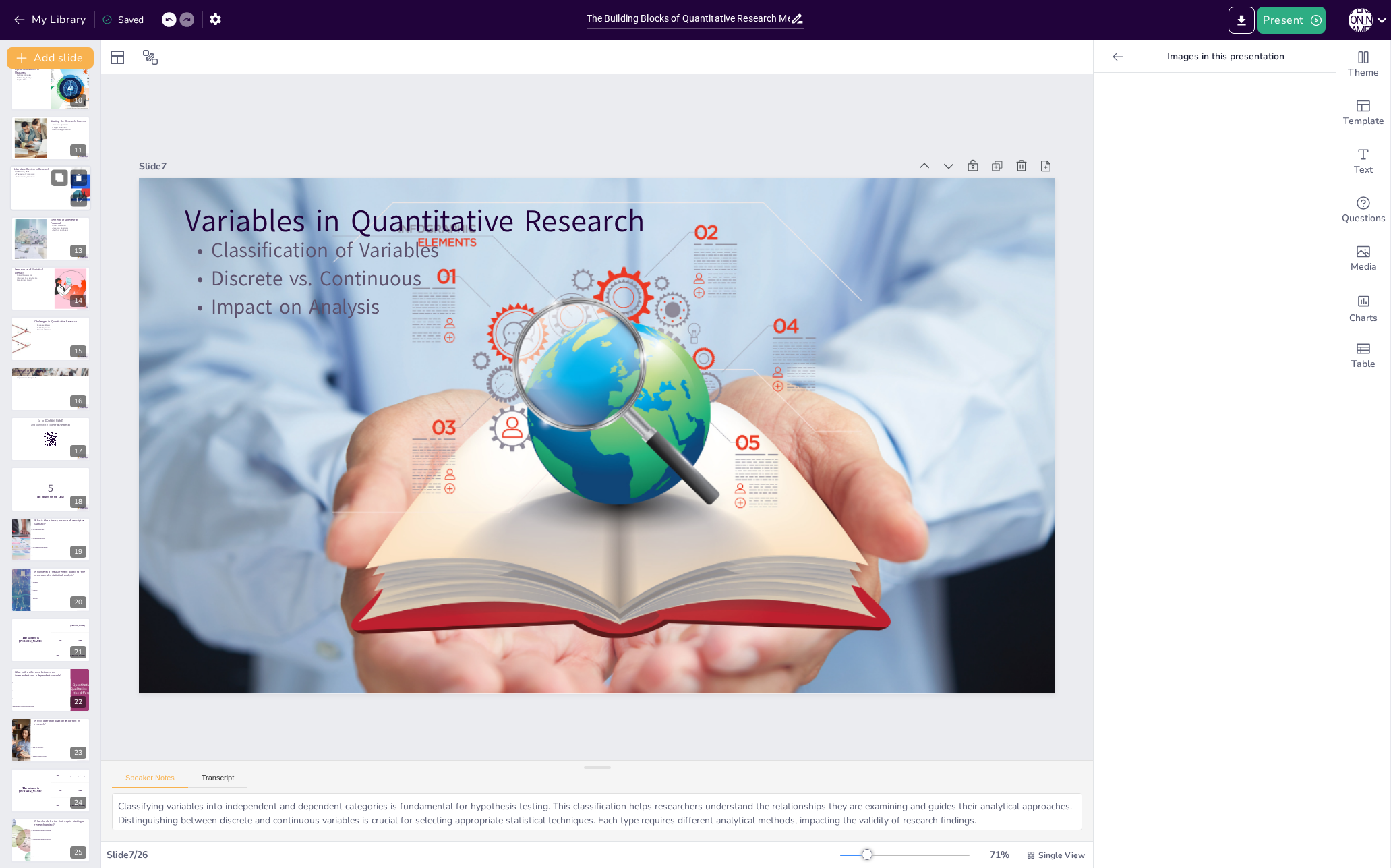
scroll to position [521, 0]
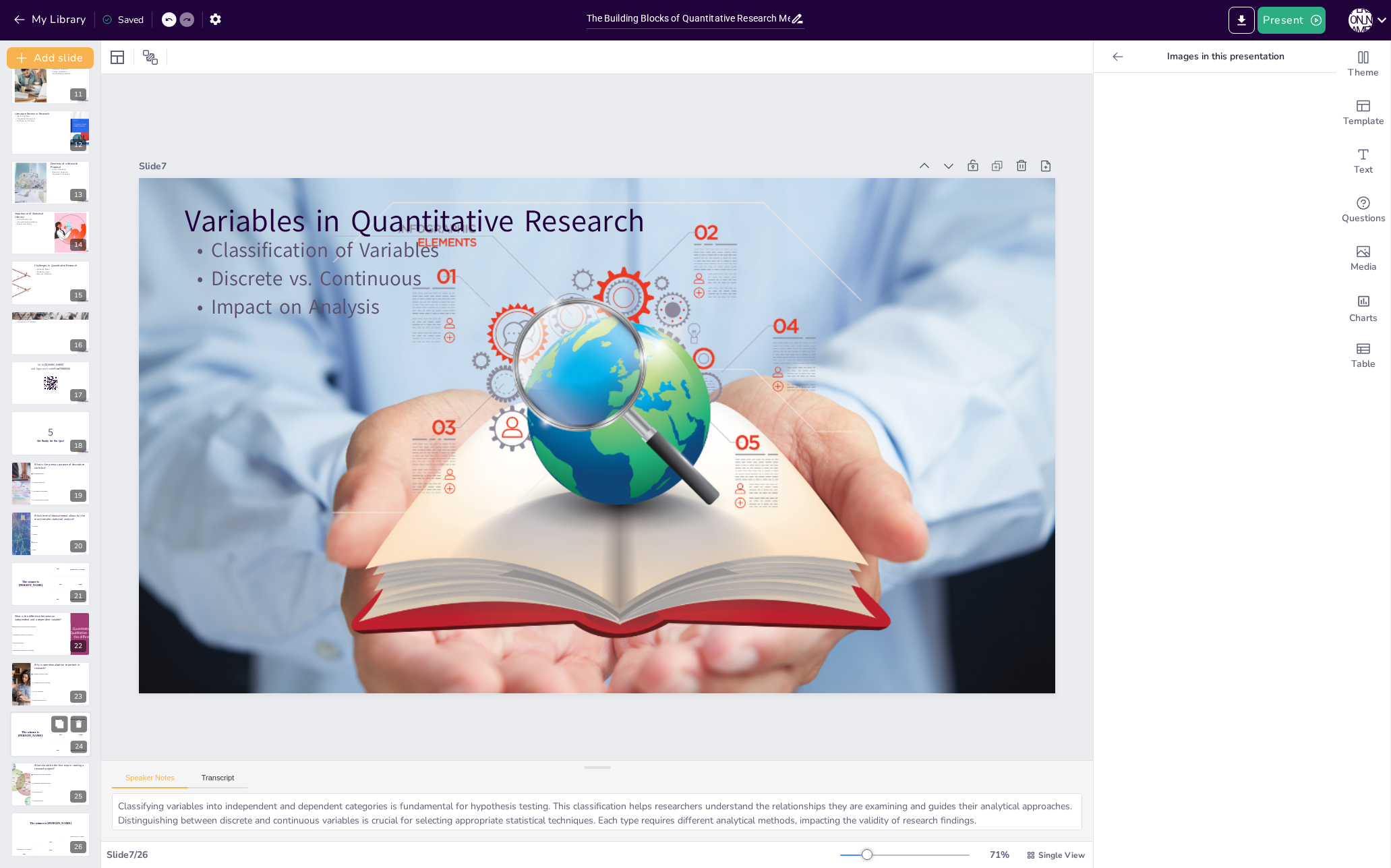
click at [50, 719] on div "100 Hasan" at bounding box center [70, 719] width 40 height 15
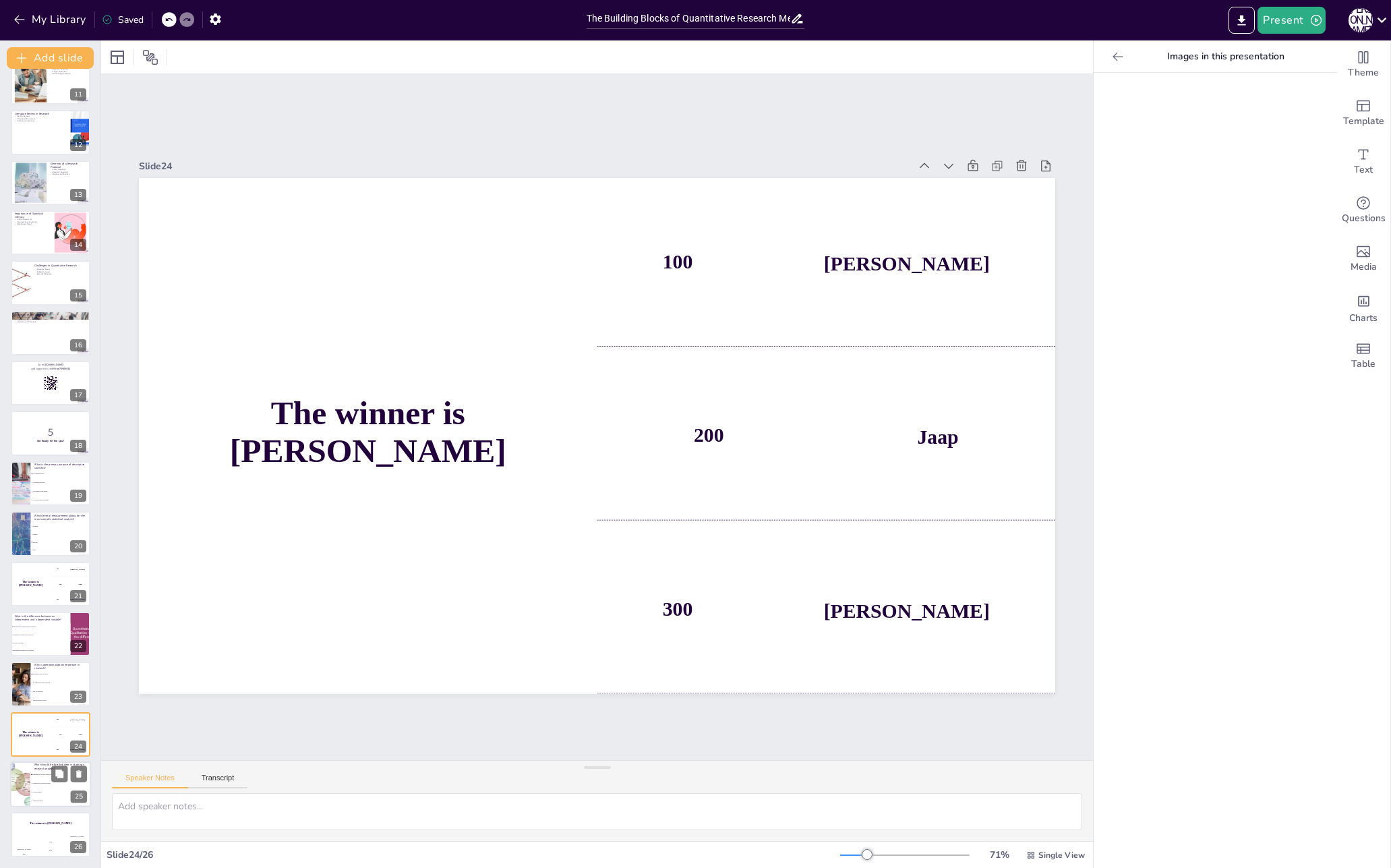
click at [37, 793] on li "Collecting data" at bounding box center [61, 791] width 61 height 9
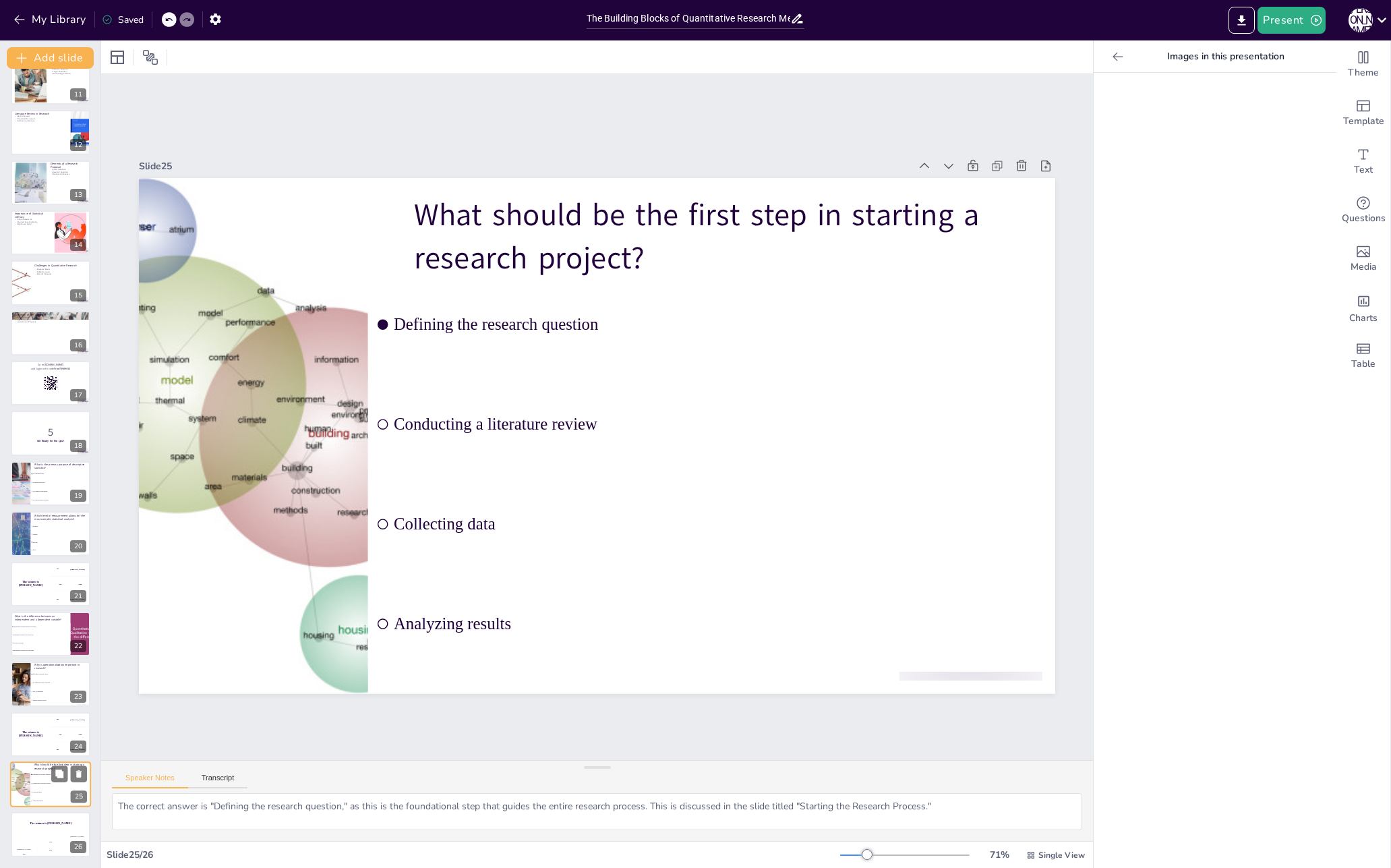
scroll to position [0, 0]
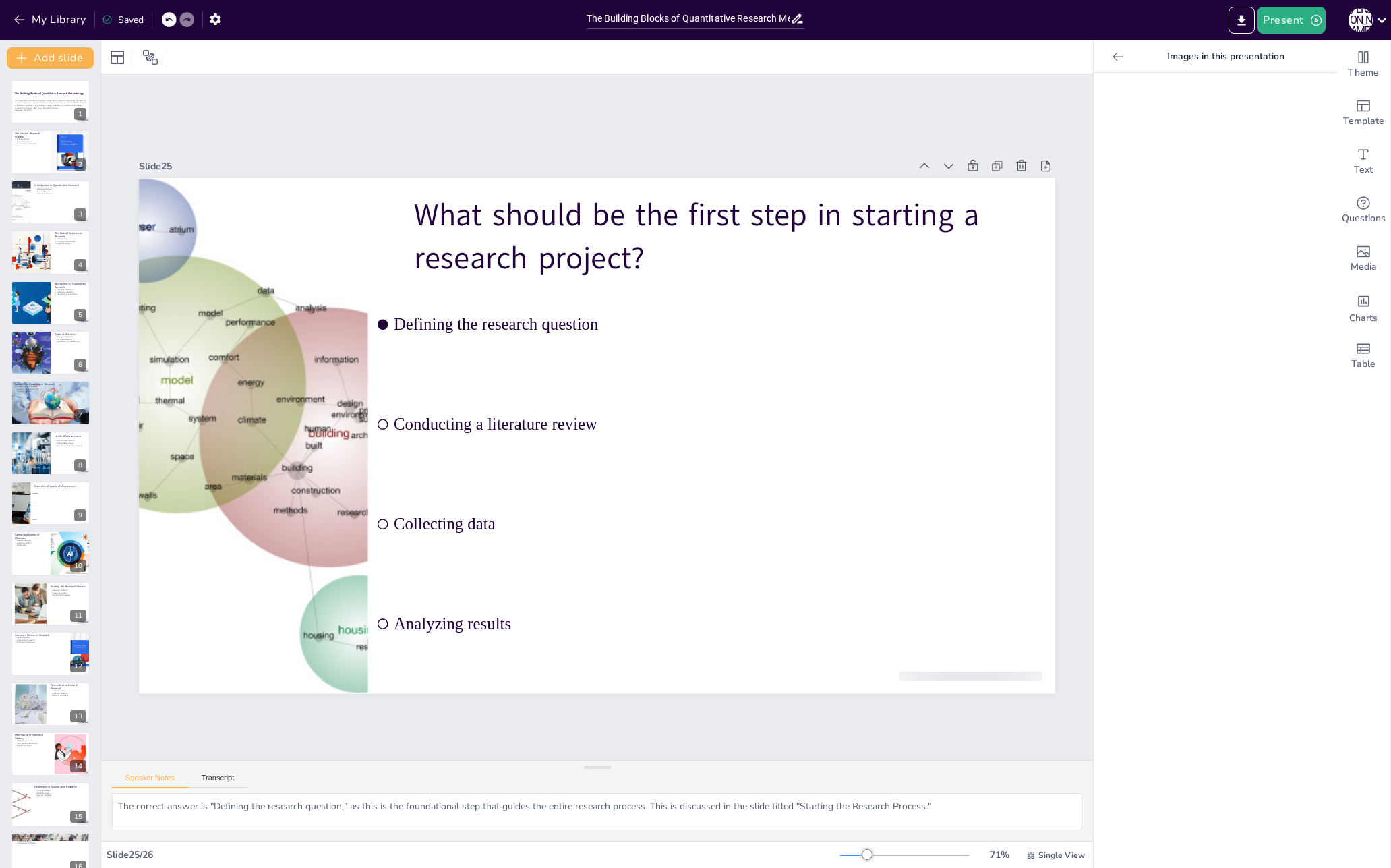
click at [1115, 58] on icon at bounding box center [1118, 56] width 10 height 9
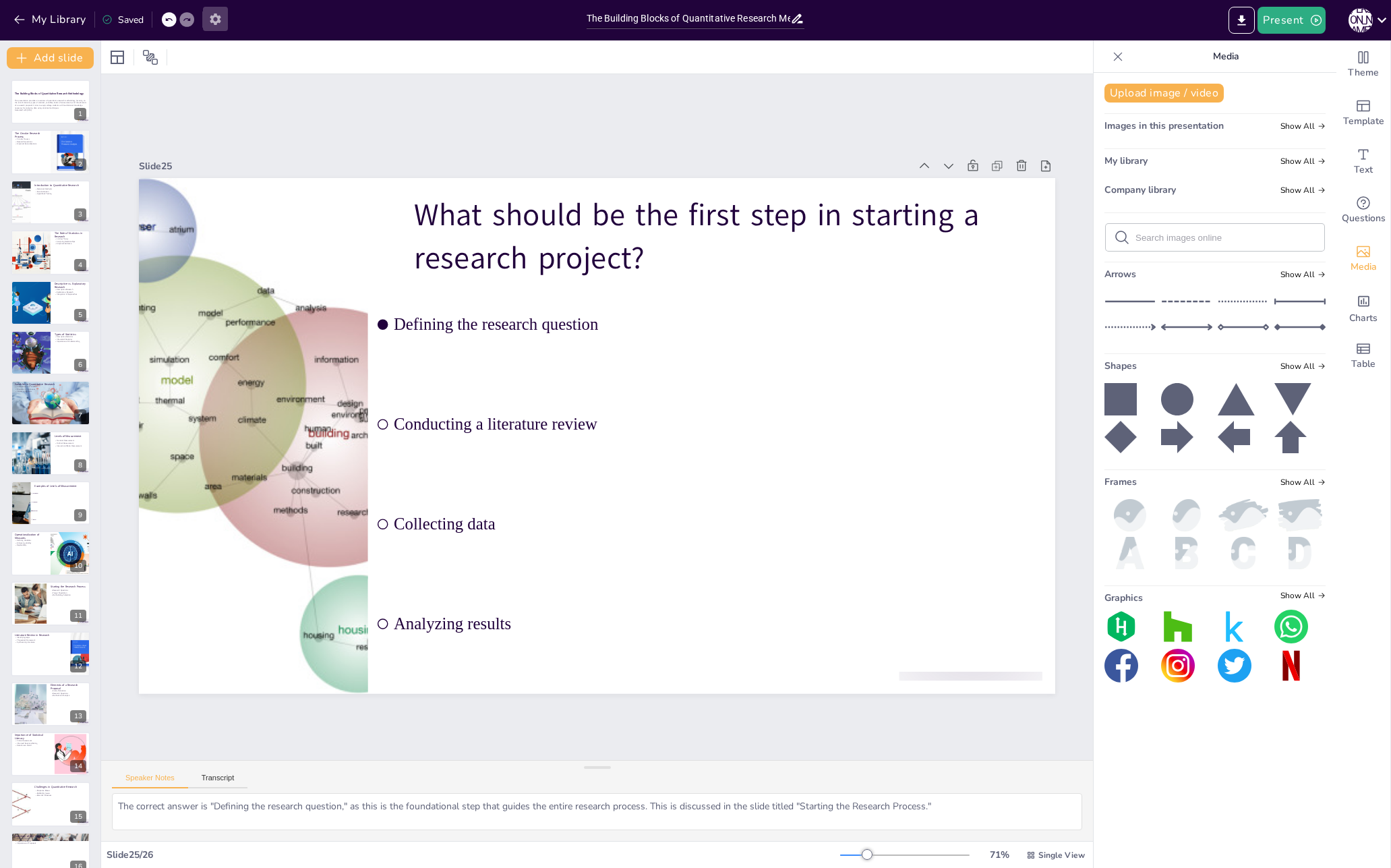
click at [215, 21] on icon "button" at bounding box center [215, 19] width 14 height 14
click at [217, 20] on icon "button" at bounding box center [215, 19] width 14 height 14
